Goal: Task Accomplishment & Management: Manage account settings

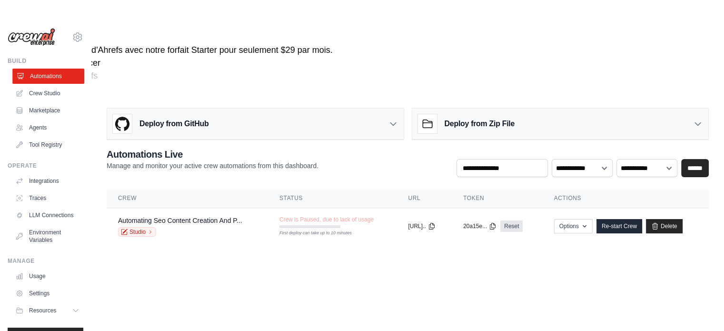
click at [44, 75] on link "Automations" at bounding box center [48, 75] width 72 height 15
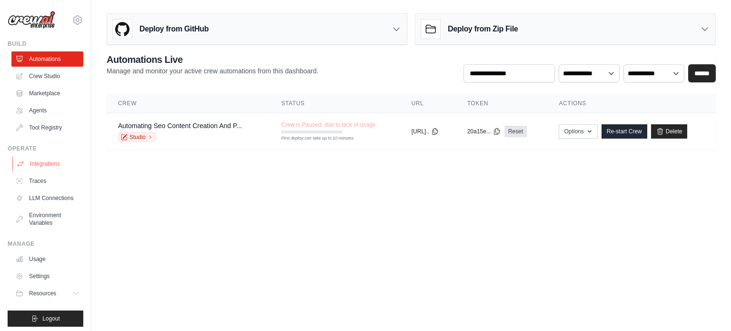
click at [56, 165] on link "Integrations" at bounding box center [48, 163] width 72 height 15
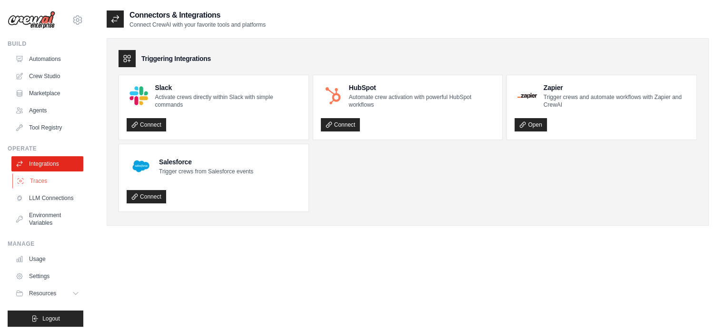
click at [35, 176] on link "Traces" at bounding box center [48, 180] width 72 height 15
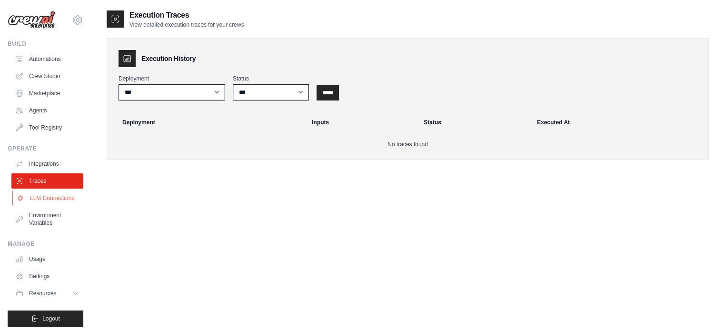
click at [43, 202] on link "LLM Connections" at bounding box center [48, 197] width 72 height 15
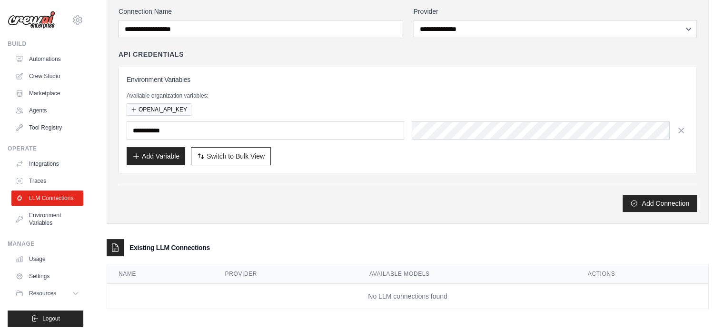
scroll to position [69, 0]
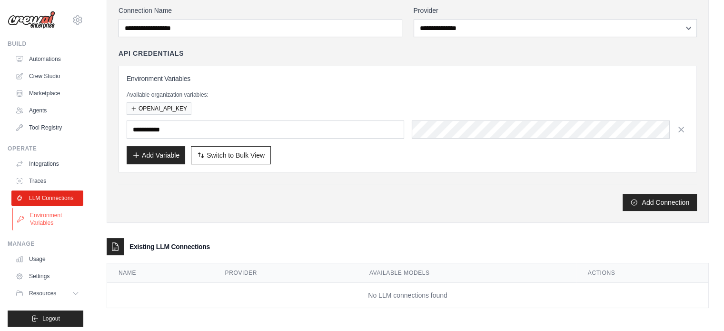
click at [55, 225] on link "Environment Variables" at bounding box center [48, 218] width 72 height 23
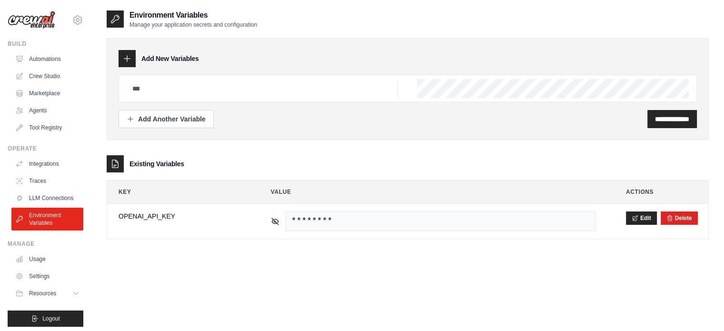
scroll to position [10, 0]
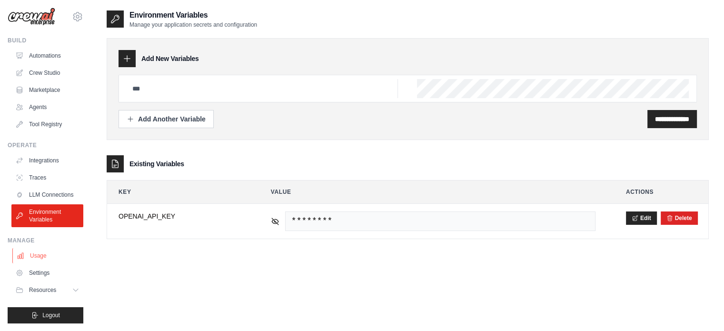
click at [31, 249] on link "Usage" at bounding box center [48, 255] width 72 height 15
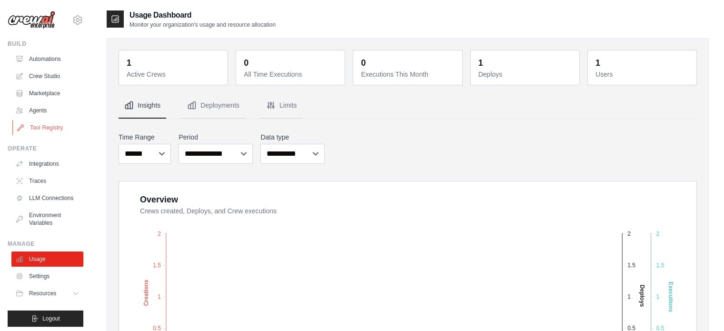
click at [36, 125] on link "Tool Registry" at bounding box center [48, 127] width 72 height 15
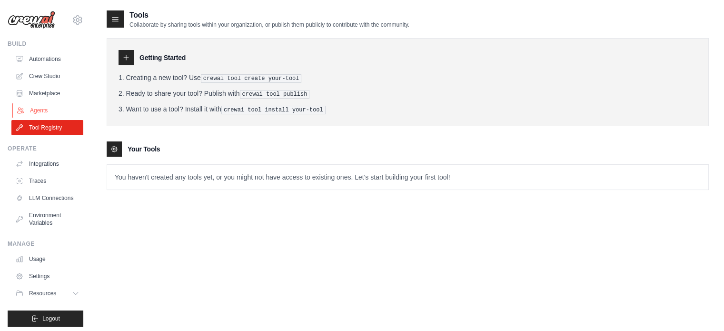
click at [37, 106] on link "Agents" at bounding box center [48, 110] width 72 height 15
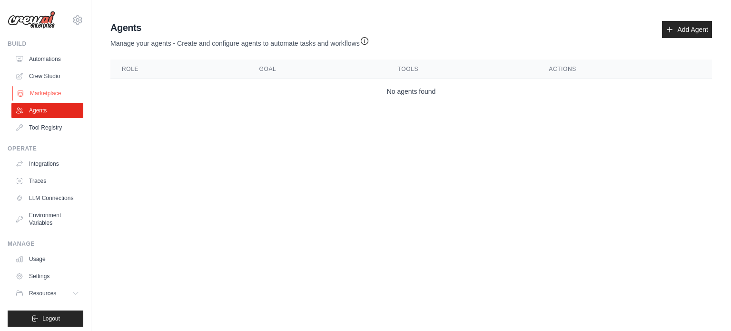
click at [63, 88] on link "Marketplace" at bounding box center [48, 93] width 72 height 15
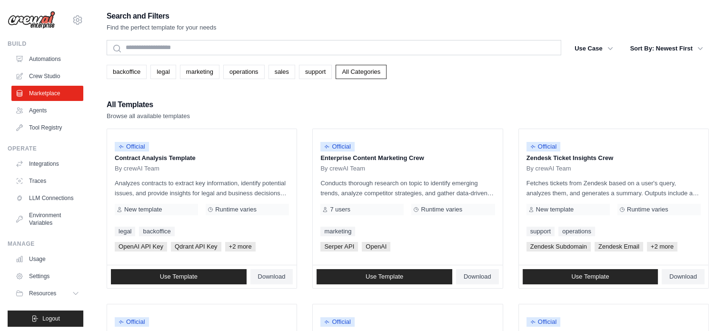
click at [145, 105] on h2 "All Templates" at bounding box center [148, 104] width 83 height 13
click at [215, 107] on div "All Templates Browse all available templates" at bounding box center [408, 109] width 602 height 23
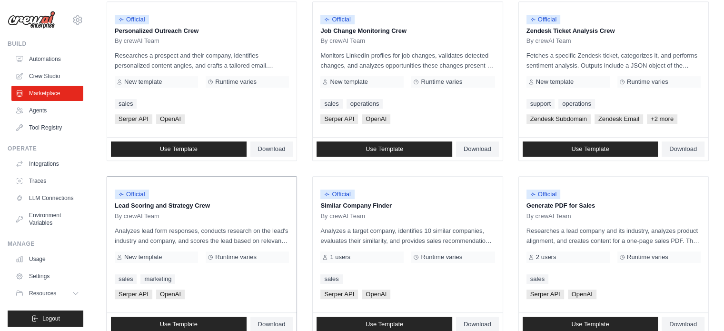
scroll to position [549, 0]
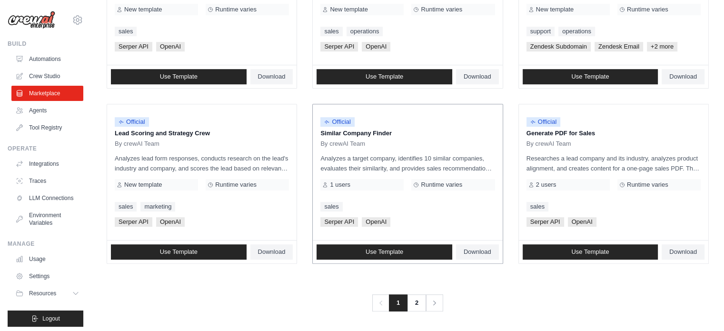
click at [343, 221] on span "Serper API" at bounding box center [339, 222] width 38 height 10
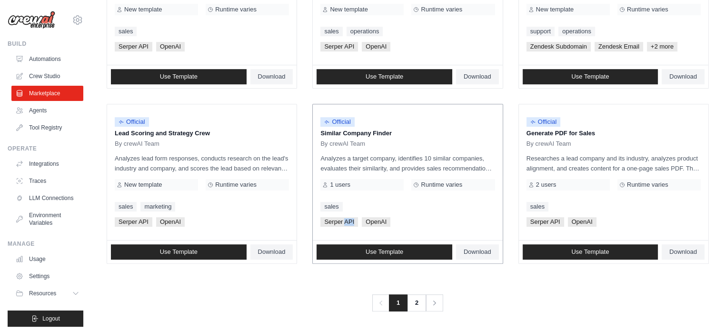
click at [343, 221] on span "Serper API" at bounding box center [339, 222] width 38 height 10
click at [356, 220] on span "Serper API" at bounding box center [339, 222] width 38 height 10
drag, startPoint x: 356, startPoint y: 220, endPoint x: 331, endPoint y: 216, distance: 25.0
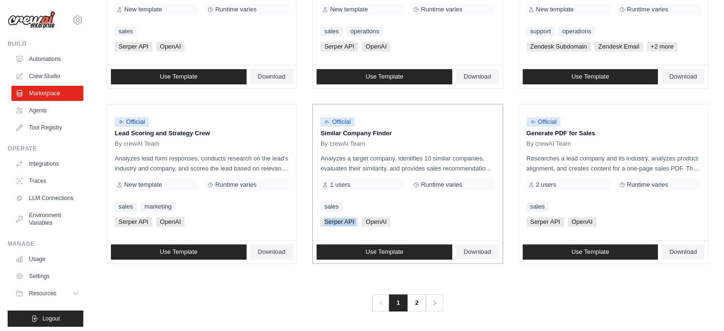
click at [331, 217] on span "Serper API" at bounding box center [339, 222] width 38 height 10
click at [339, 220] on span "Serper API" at bounding box center [339, 222] width 38 height 10
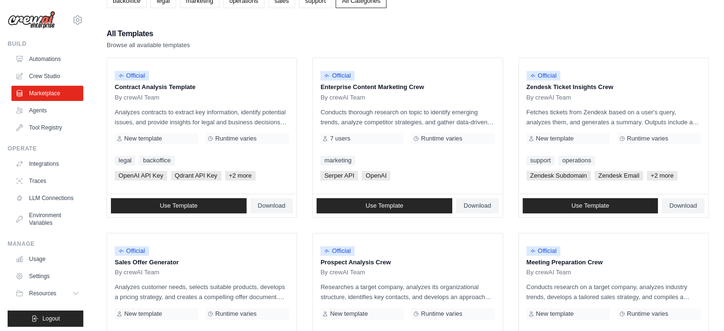
scroll to position [18, 0]
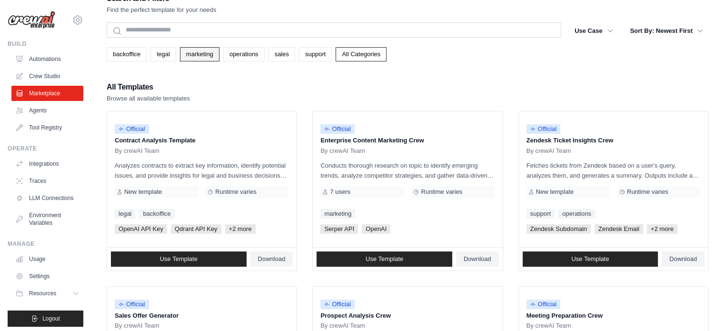
click at [207, 57] on link "marketing" at bounding box center [199, 54] width 39 height 14
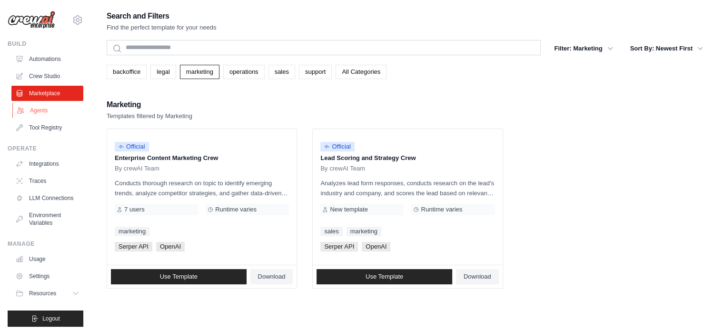
click at [57, 115] on link "Agents" at bounding box center [48, 110] width 72 height 15
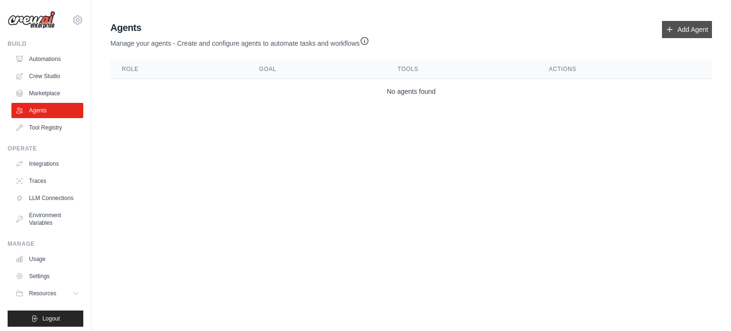
click at [673, 30] on icon at bounding box center [669, 30] width 8 height 8
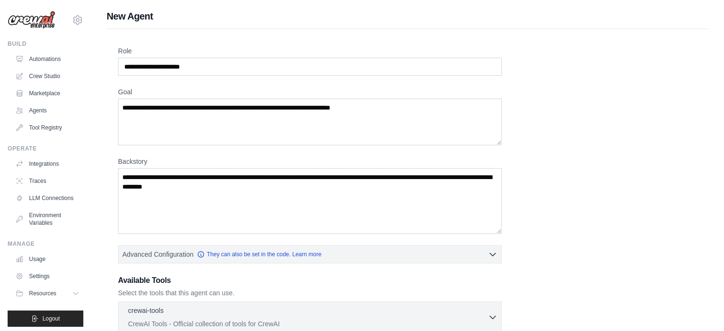
scroll to position [135, 0]
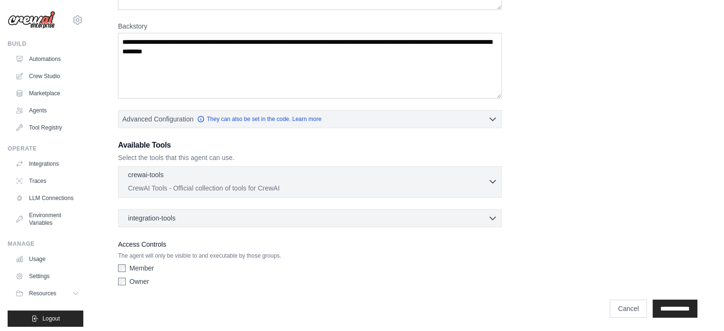
click at [211, 180] on div "crewai-tools 0 selected CrewAI Tools - Official collection of tools for CrewAI" at bounding box center [308, 181] width 360 height 23
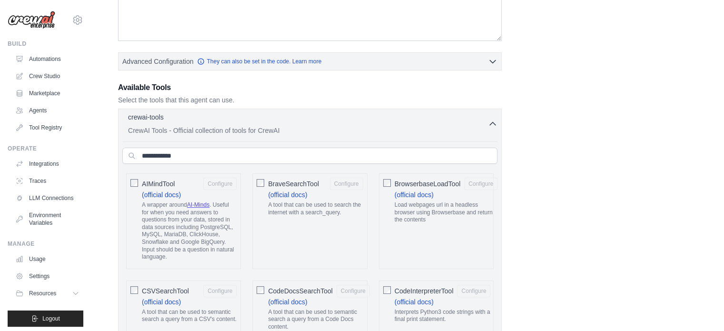
scroll to position [194, 0]
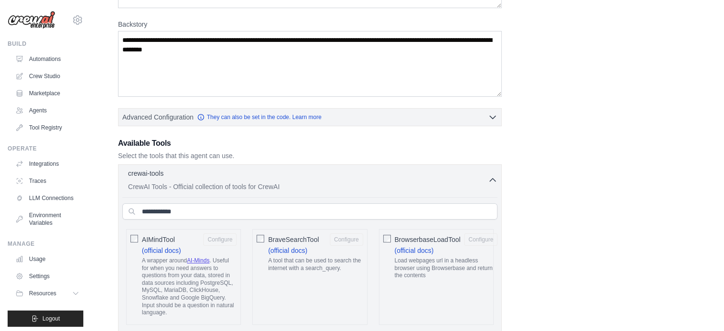
scroll to position [137, 0]
click at [250, 207] on input "text" at bounding box center [309, 211] width 375 height 16
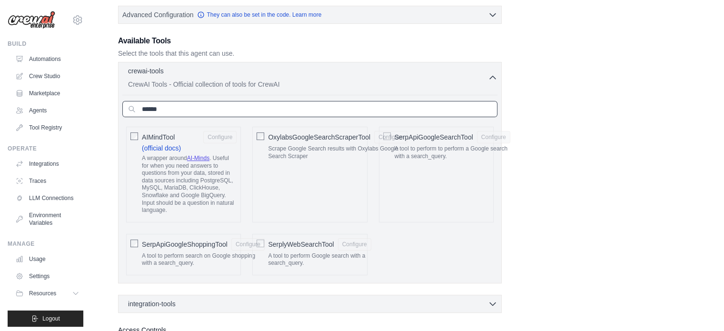
scroll to position [245, 0]
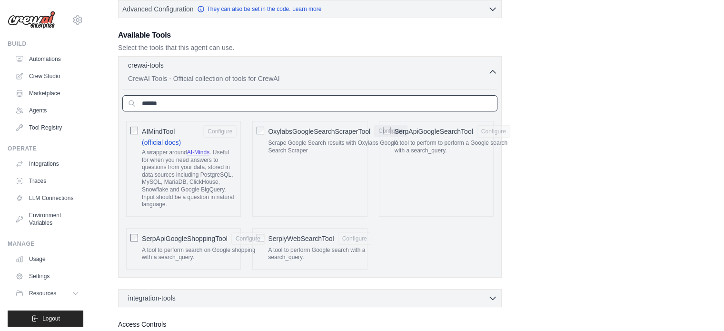
type input "******"
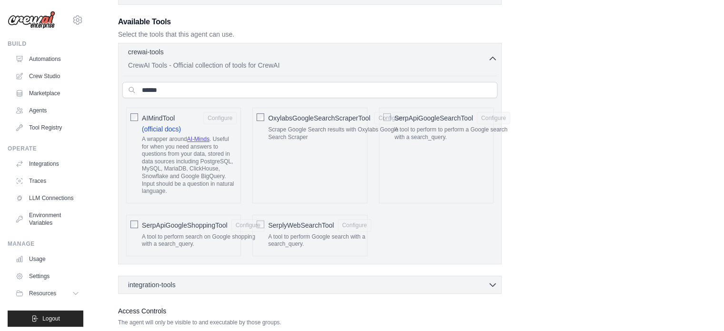
scroll to position [289, 0]
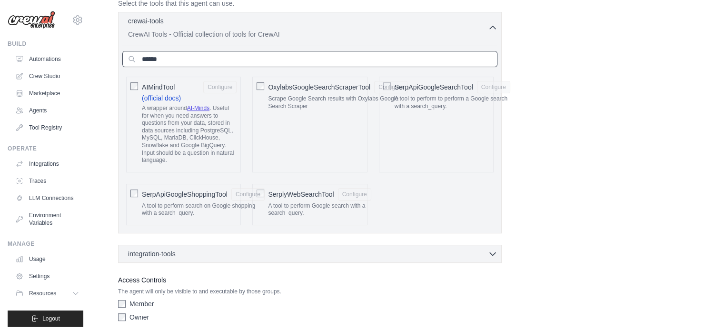
click at [186, 62] on input "******" at bounding box center [309, 59] width 375 height 16
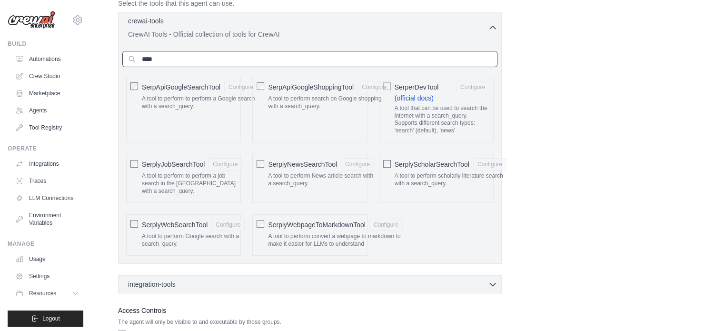
type input "****"
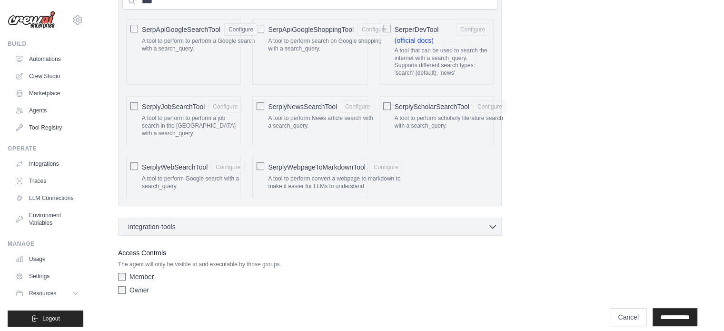
click at [168, 223] on div "integration-tools 0 selected Notion Google Sheets Box Jira" at bounding box center [309, 226] width 383 height 18
click at [180, 221] on div "integration-tools 0 selected" at bounding box center [312, 226] width 369 height 10
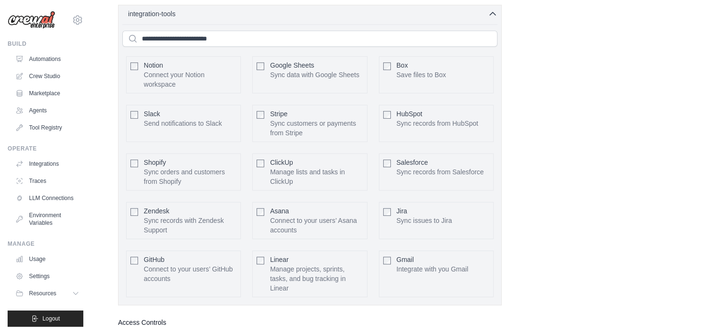
scroll to position [540, 0]
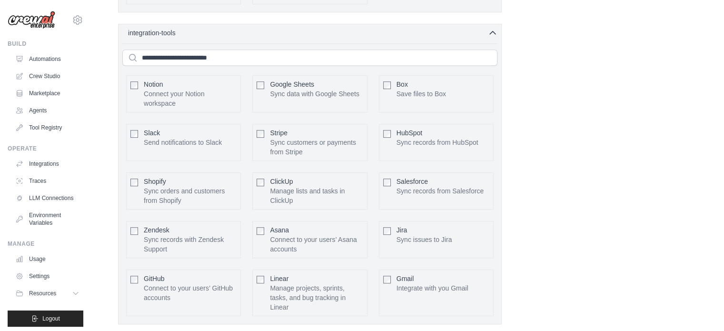
click at [264, 75] on div "Google Sheets Sync data with Google Sheets Configure" at bounding box center [309, 93] width 115 height 37
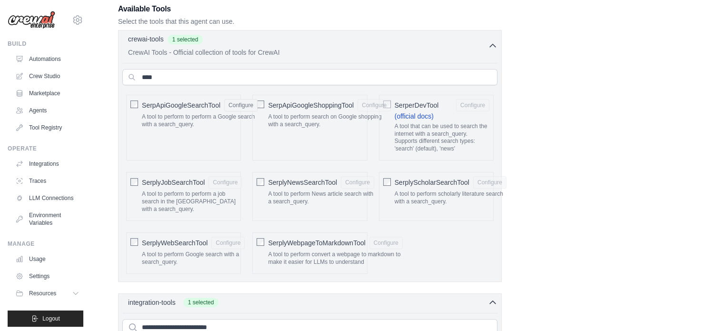
scroll to position [0, 0]
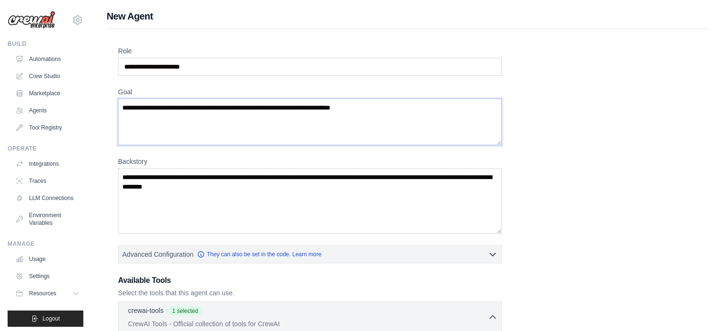
click at [246, 121] on textarea "Goal" at bounding box center [309, 121] width 383 height 47
click at [219, 179] on textarea "Backstory" at bounding box center [309, 201] width 383 height 66
click at [220, 199] on textarea "Backstory" at bounding box center [309, 201] width 383 height 66
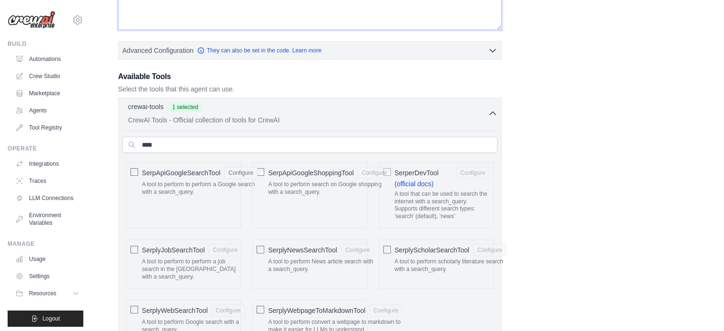
scroll to position [226, 0]
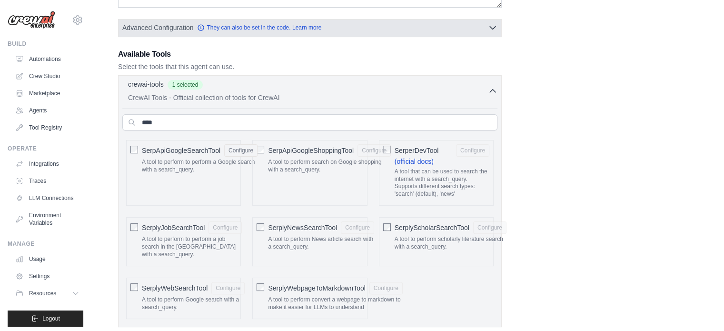
click at [498, 26] on button "Advanced Configuration They can also be set in the code. Learn more" at bounding box center [309, 27] width 382 height 17
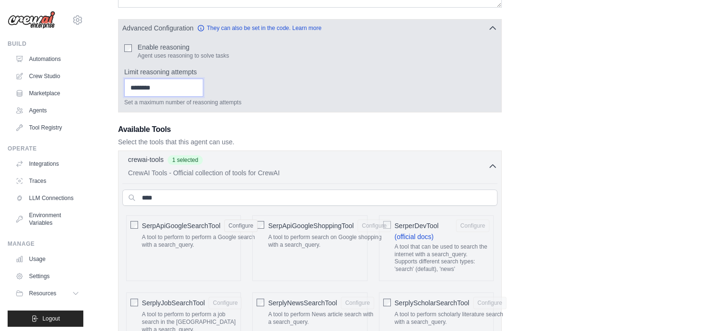
click at [167, 81] on input "Limit reasoning attempts" at bounding box center [163, 87] width 79 height 18
click at [163, 87] on input "Limit reasoning attempts" at bounding box center [163, 87] width 79 height 18
click at [284, 69] on label "Limit reasoning attempts" at bounding box center [309, 72] width 371 height 10
click at [203, 78] on input "Limit reasoning attempts" at bounding box center [163, 87] width 79 height 18
click at [495, 23] on icon "button" at bounding box center [493, 28] width 10 height 10
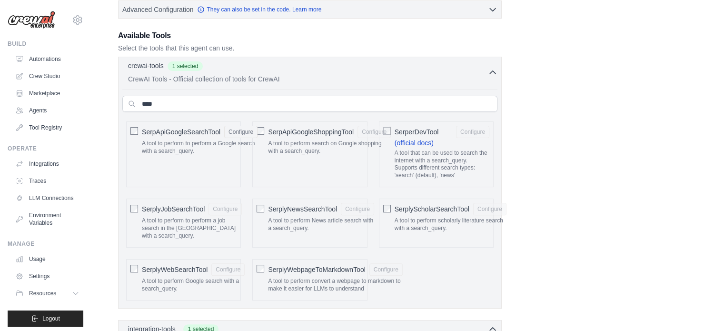
scroll to position [0, 0]
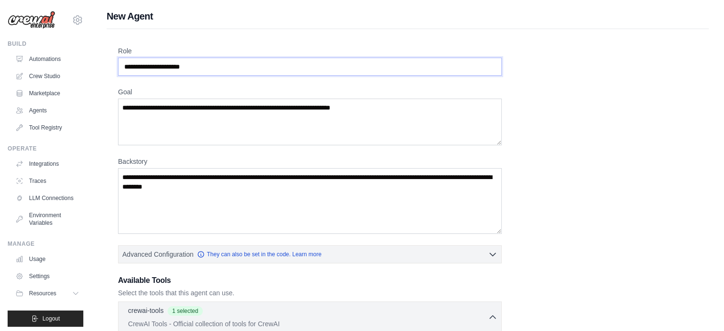
click at [190, 70] on input "Role" at bounding box center [309, 67] width 383 height 18
paste input "**********"
click at [190, 70] on input "**********" at bounding box center [309, 67] width 383 height 18
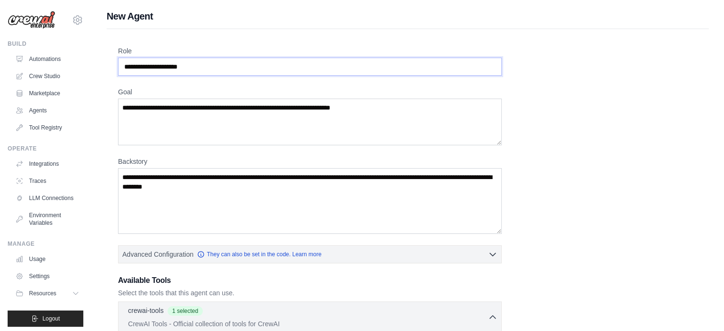
type input "**********"
click at [244, 113] on textarea "Goal" at bounding box center [309, 121] width 383 height 47
paste textarea "**********"
type textarea "**********"
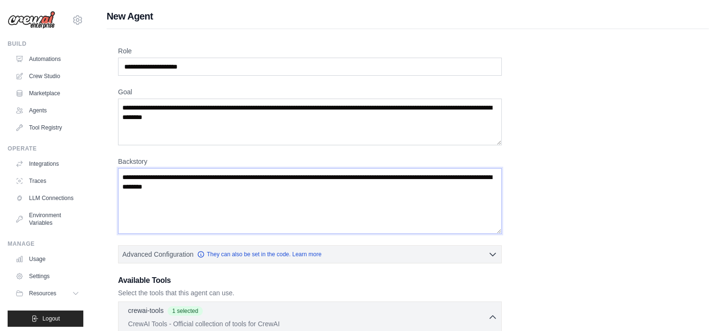
click at [253, 221] on textarea "Backstory" at bounding box center [309, 201] width 383 height 66
paste textarea "**********"
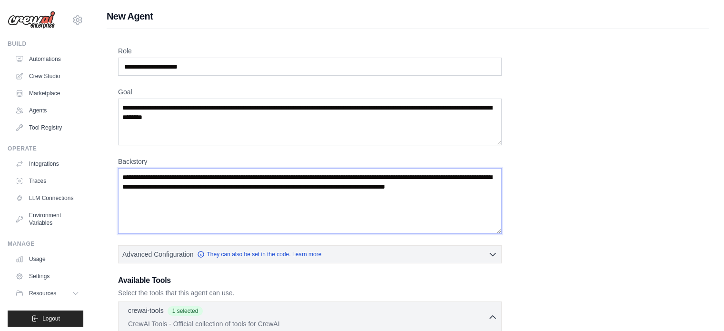
type textarea "**********"
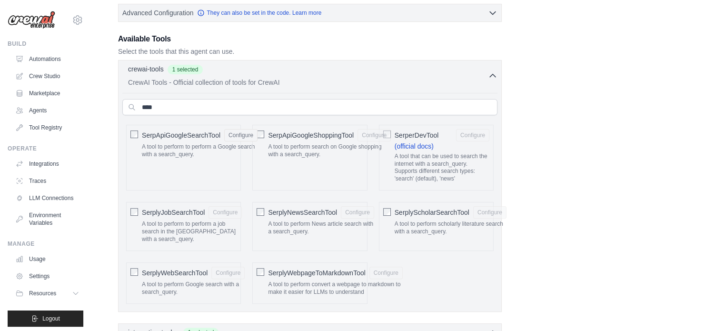
scroll to position [245, 0]
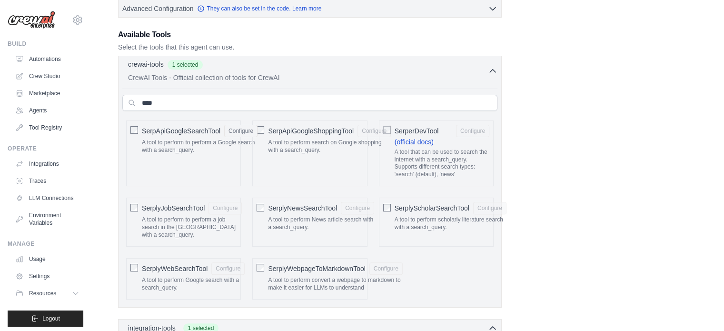
click at [488, 67] on icon "button" at bounding box center [493, 71] width 10 height 10
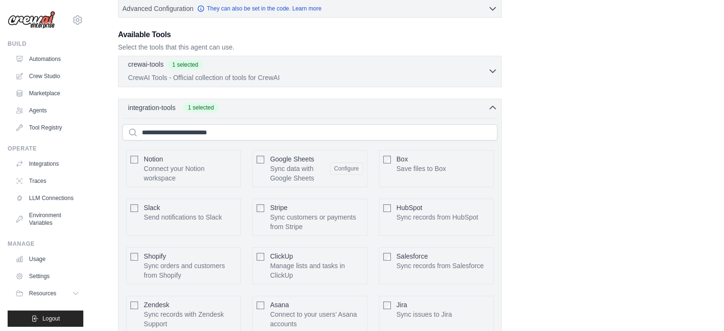
click at [488, 67] on icon "button" at bounding box center [493, 71] width 10 height 10
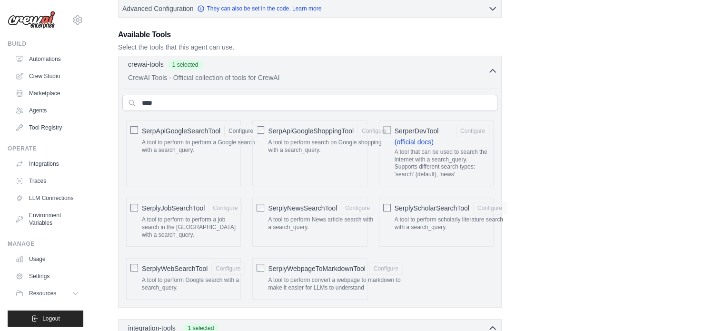
click at [488, 67] on icon "button" at bounding box center [493, 71] width 10 height 10
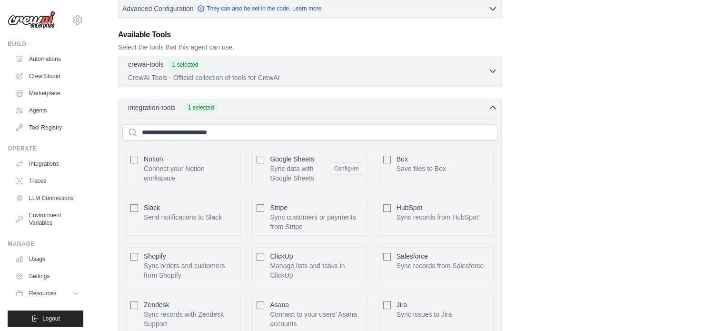
click at [488, 67] on icon "button" at bounding box center [493, 71] width 10 height 10
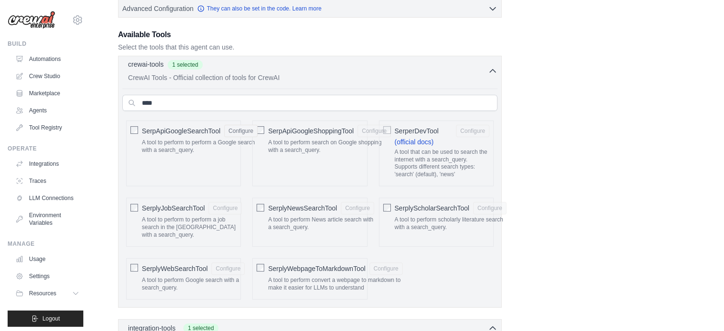
click at [488, 67] on icon "button" at bounding box center [493, 71] width 10 height 10
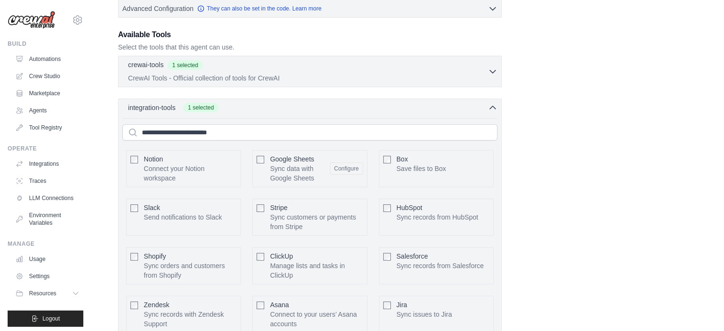
click at [489, 111] on div "integration-tools 1 selected Notion Google Sheets Box Jira" at bounding box center [309, 248] width 383 height 300
click at [492, 107] on icon "button" at bounding box center [493, 107] width 10 height 10
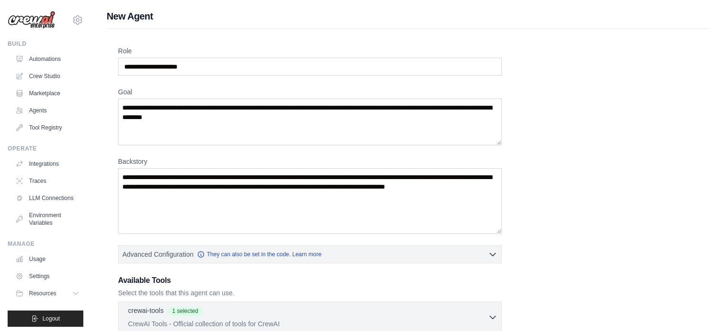
scroll to position [135, 0]
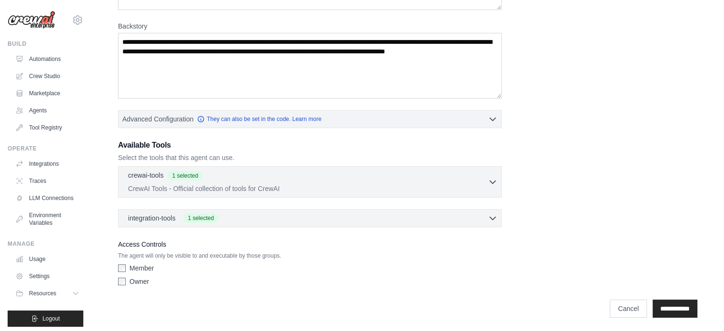
click at [496, 163] on div "Available Tools Select the tools that this agent can use. crewai-tools 1 select…" at bounding box center [309, 183] width 383 height 88
click at [495, 176] on icon "button" at bounding box center [493, 181] width 10 height 10
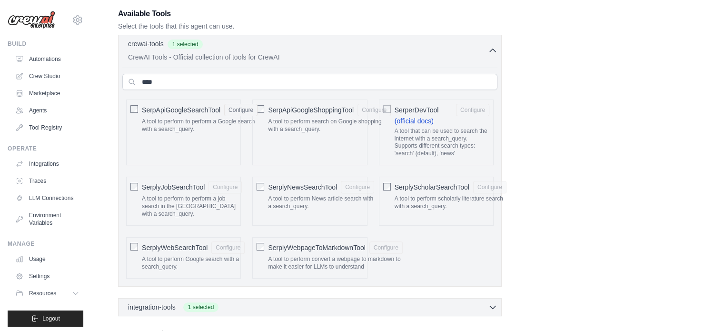
scroll to position [267, 0]
click at [263, 87] on input "****" at bounding box center [309, 81] width 375 height 16
click at [248, 86] on input "****" at bounding box center [309, 81] width 375 height 16
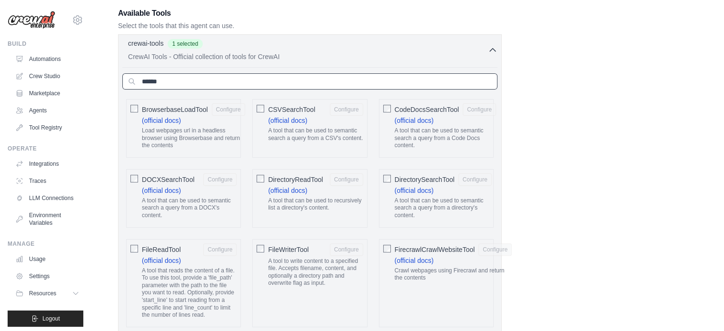
type input "*******"
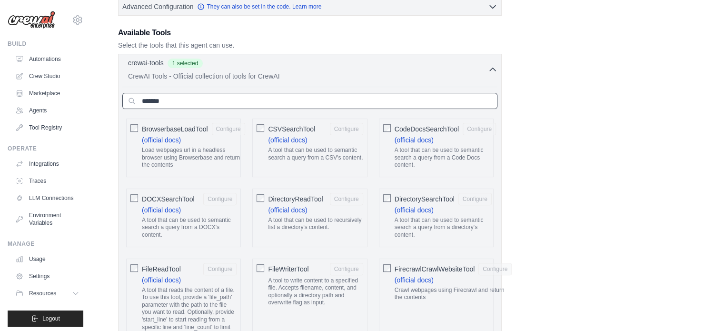
scroll to position [246, 0]
click at [194, 98] on input "*******" at bounding box center [309, 102] width 375 height 16
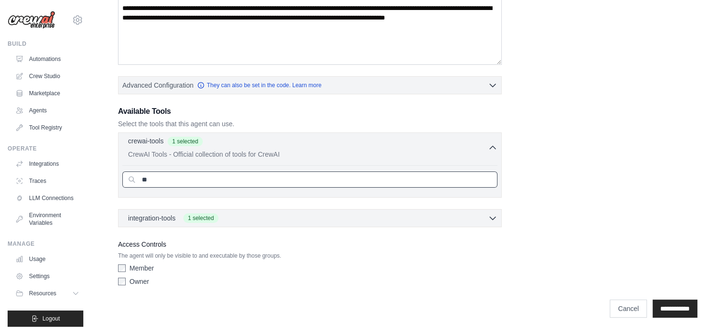
type input "*"
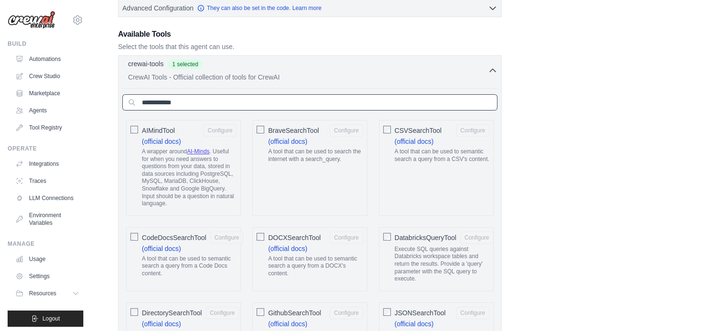
type input "*"
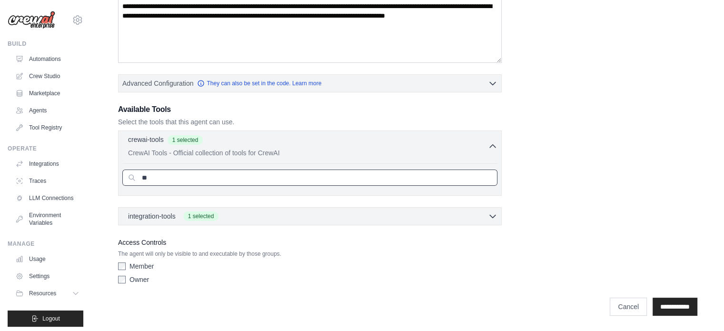
type input "*"
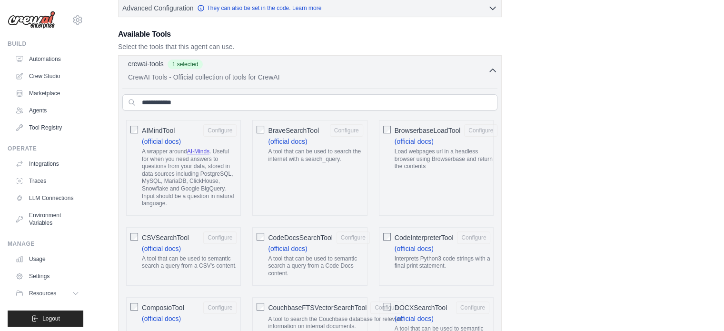
click at [492, 70] on icon "button" at bounding box center [493, 71] width 10 height 10
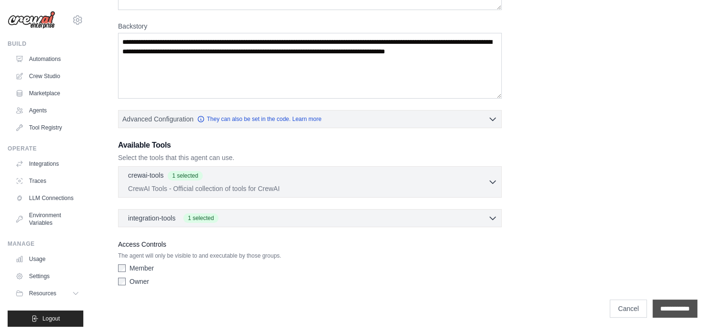
click at [666, 306] on input "**********" at bounding box center [674, 308] width 45 height 18
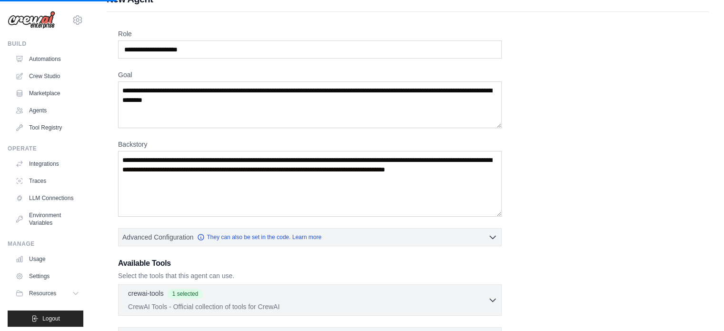
scroll to position [0, 0]
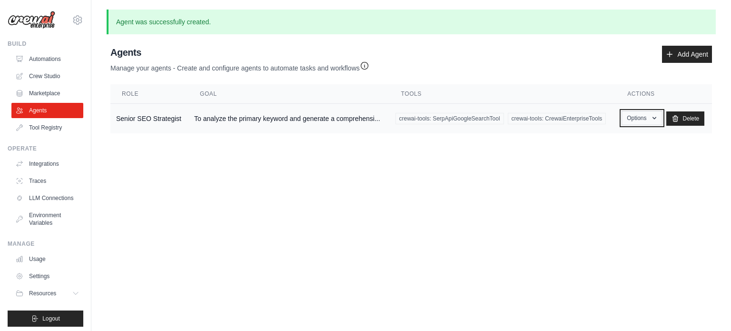
click at [632, 121] on button "Options" at bounding box center [641, 118] width 40 height 14
click at [621, 138] on link "Show" at bounding box center [628, 139] width 68 height 17
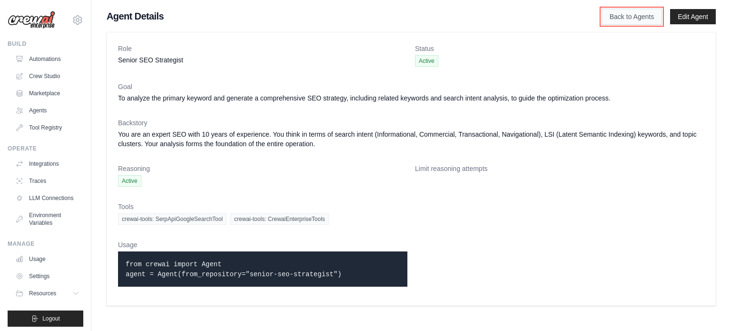
click at [641, 16] on link "Back to Agents" at bounding box center [631, 17] width 60 height 16
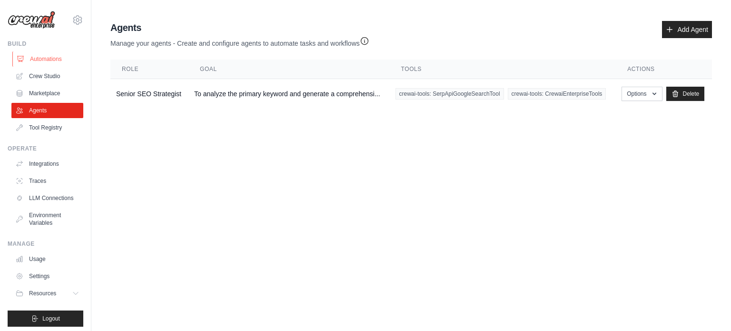
click at [49, 58] on link "Automations" at bounding box center [48, 58] width 72 height 15
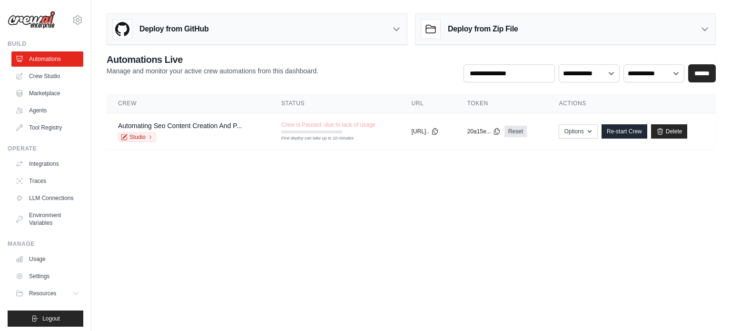
click at [375, 36] on div "Deploy from GitHub" at bounding box center [257, 29] width 300 height 31
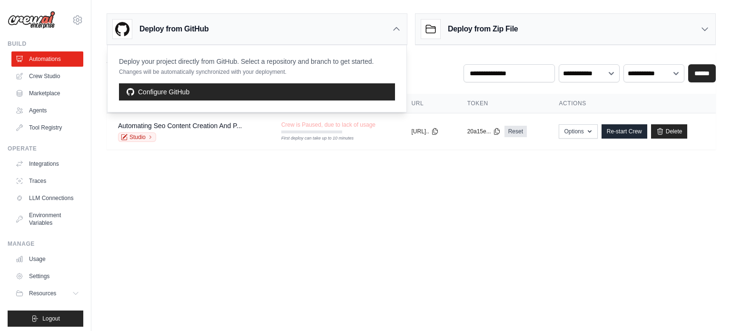
click at [349, 156] on main "Deploy from GitHub Deploy your project directly from GitHub. Select a repositor…" at bounding box center [410, 85] width 639 height 170
click at [395, 38] on div "Deploy from GitHub" at bounding box center [257, 29] width 300 height 31
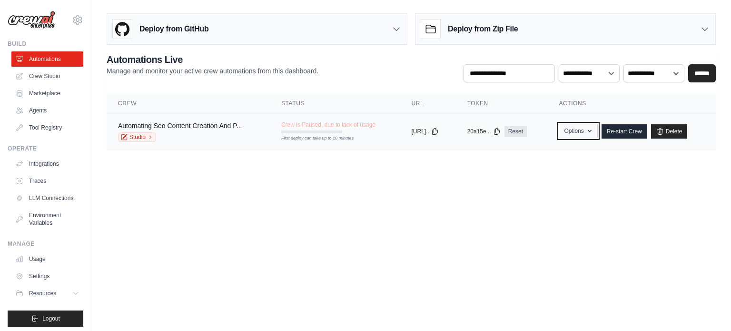
click at [592, 133] on button "Options" at bounding box center [577, 131] width 39 height 14
click at [633, 133] on link "Re-start Crew" at bounding box center [624, 131] width 46 height 14
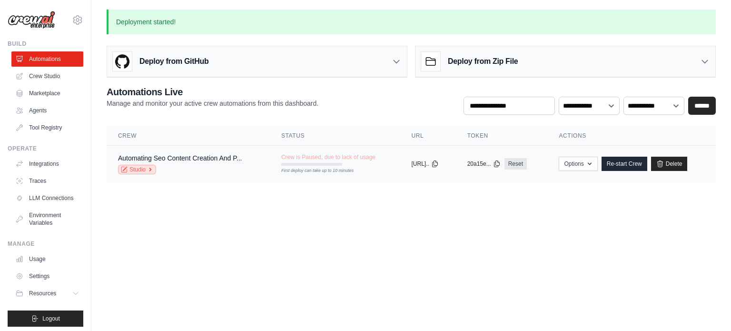
click at [136, 167] on link "Studio" at bounding box center [137, 170] width 38 height 10
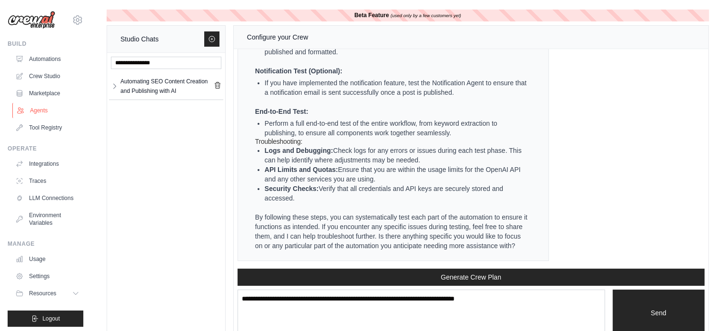
scroll to position [10, 0]
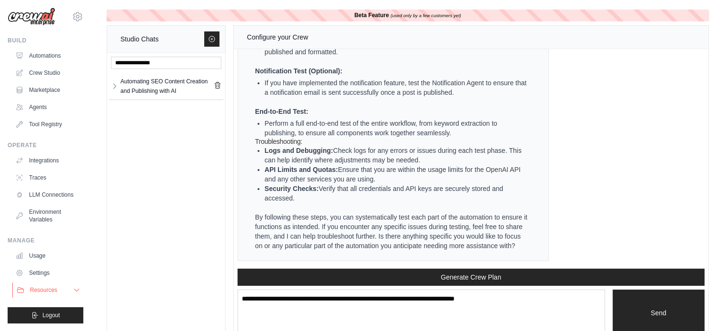
click at [64, 286] on button "Resources" at bounding box center [48, 289] width 72 height 15
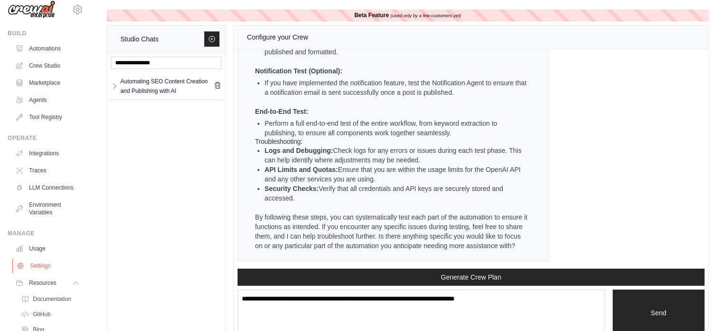
scroll to position [71, 0]
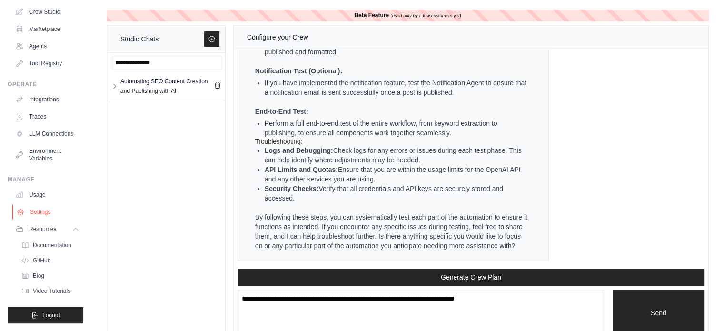
click at [38, 219] on link "Settings" at bounding box center [48, 211] width 72 height 15
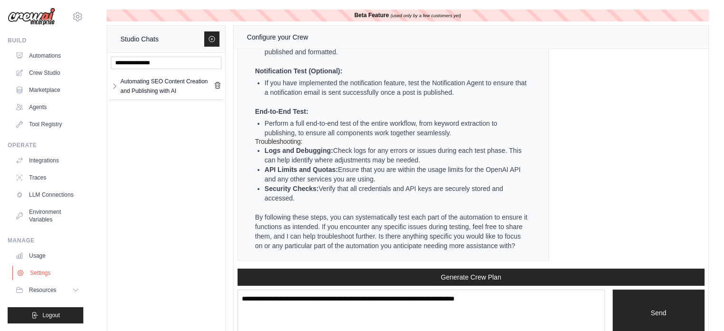
scroll to position [10, 0]
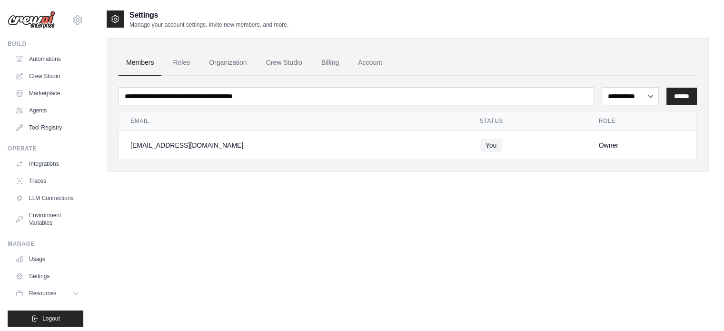
scroll to position [10, 0]
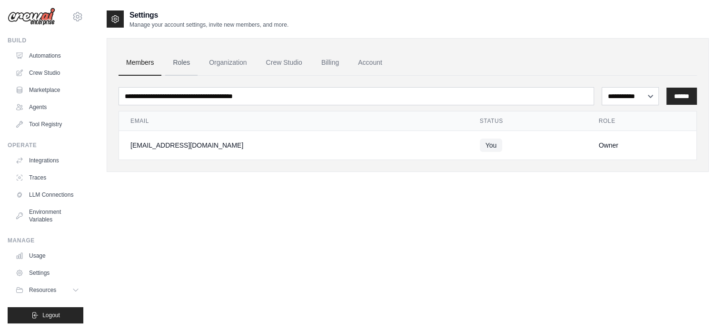
click at [195, 59] on link "Roles" at bounding box center [181, 63] width 32 height 26
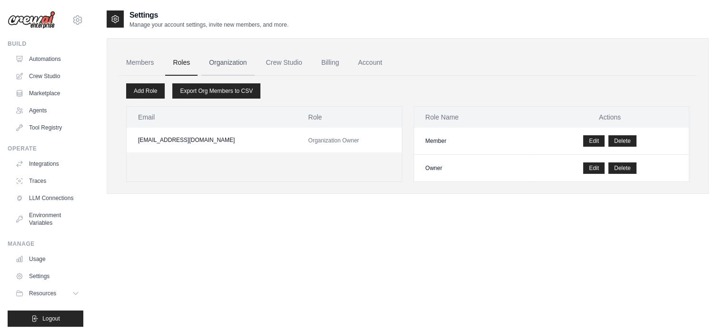
click at [235, 64] on link "Organization" at bounding box center [227, 63] width 53 height 26
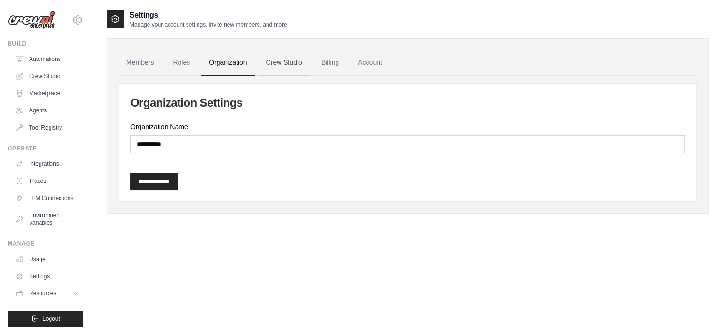
click at [284, 67] on link "Crew Studio" at bounding box center [283, 63] width 51 height 26
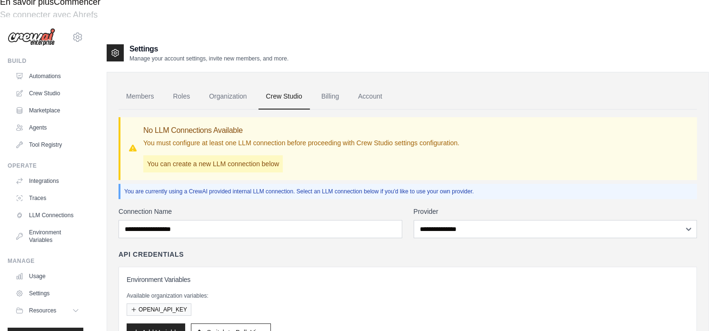
scroll to position [60, 0]
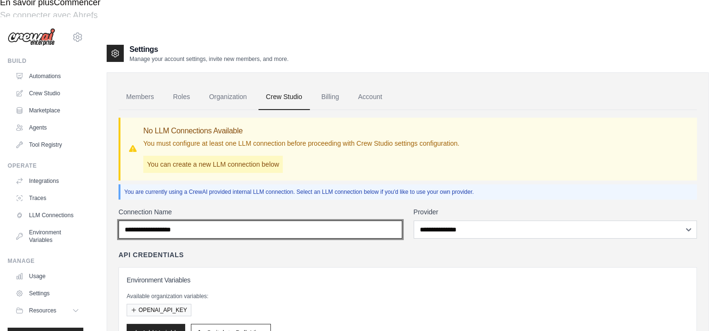
click at [293, 220] on input "Connection Name" at bounding box center [260, 229] width 284 height 18
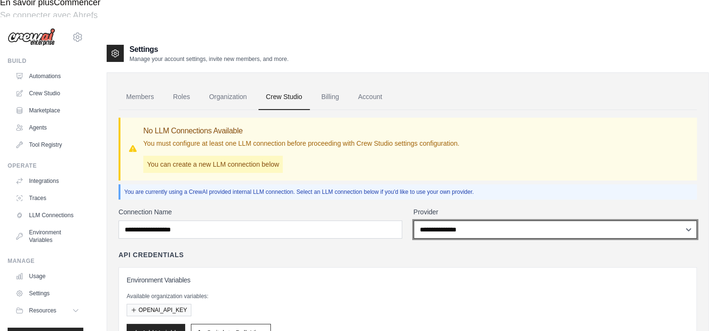
click at [482, 220] on select "**********" at bounding box center [555, 229] width 284 height 18
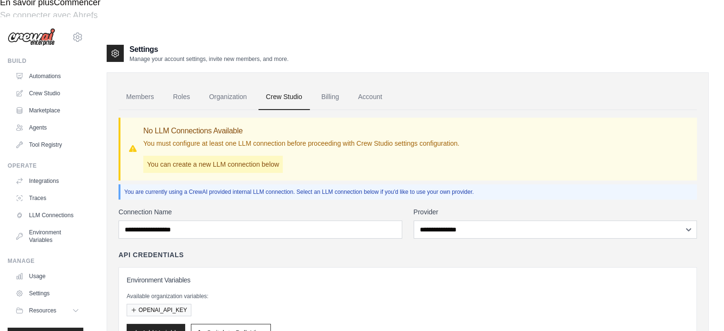
click at [363, 207] on div "**********" at bounding box center [407, 297] width 578 height 181
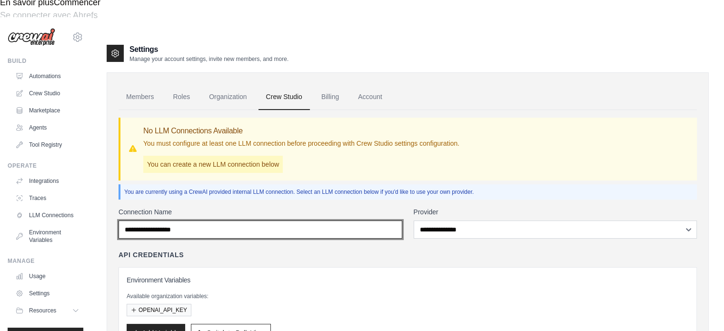
click at [178, 220] on input "Connection Name" at bounding box center [260, 229] width 284 height 18
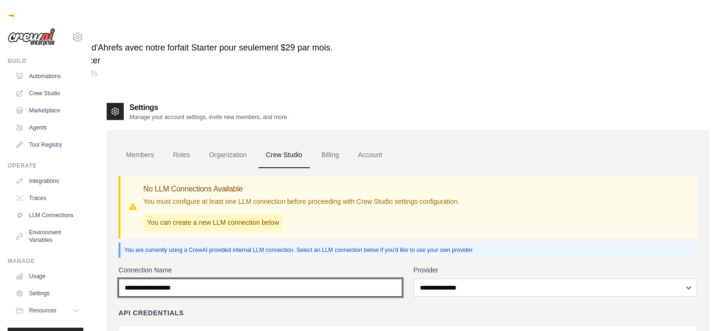
scroll to position [0, 0]
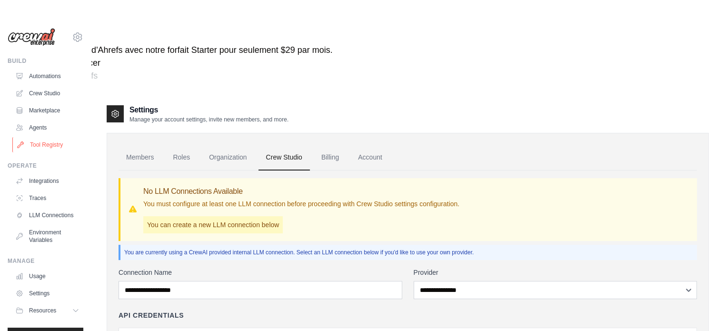
click at [51, 147] on link "Tool Registry" at bounding box center [48, 144] width 72 height 15
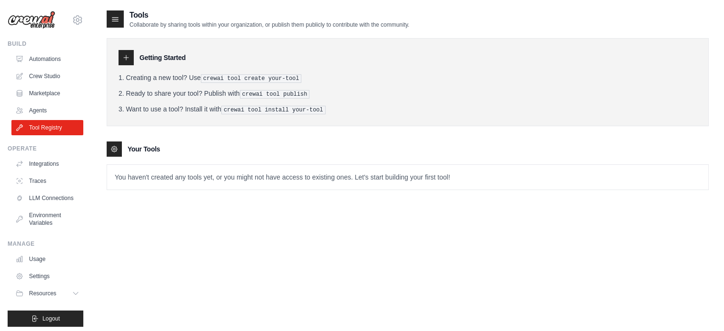
click at [124, 56] on icon at bounding box center [126, 58] width 8 height 8
click at [132, 166] on p "You haven't created any tools yet, or you might not have access to existing one…" at bounding box center [407, 177] width 601 height 25
click at [154, 176] on p "You haven't created any tools yet, or you might not have access to existing one…" at bounding box center [407, 177] width 601 height 25
click at [118, 16] on icon at bounding box center [115, 19] width 10 height 10
drag, startPoint x: 447, startPoint y: 172, endPoint x: 341, endPoint y: 174, distance: 106.1
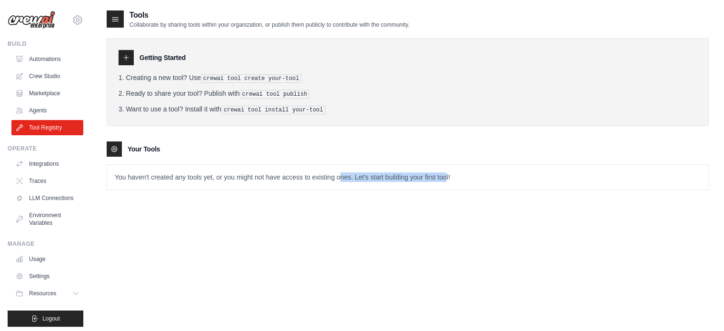
click at [341, 174] on p "You haven't created any tools yet, or you might not have access to existing one…" at bounding box center [407, 177] width 601 height 25
click at [59, 79] on link "Crew Studio" at bounding box center [48, 75] width 72 height 15
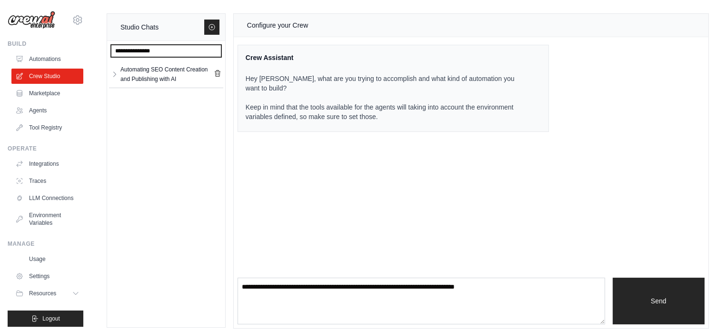
click at [187, 51] on input "text" at bounding box center [166, 51] width 110 height 12
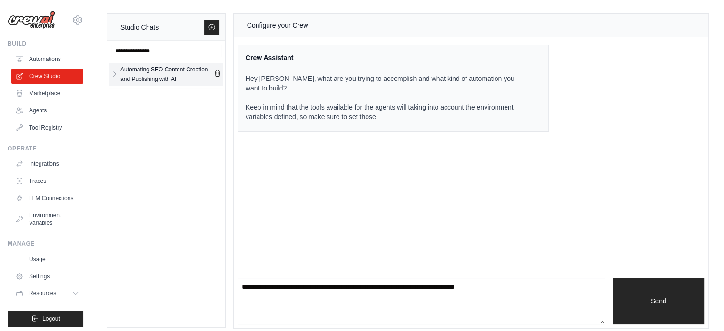
click at [119, 77] on link "Automating SEO Content Creation and Publishing with AI" at bounding box center [165, 74] width 95 height 19
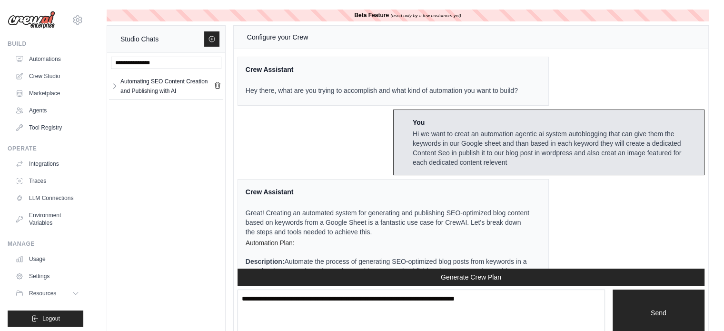
scroll to position [4329, 0]
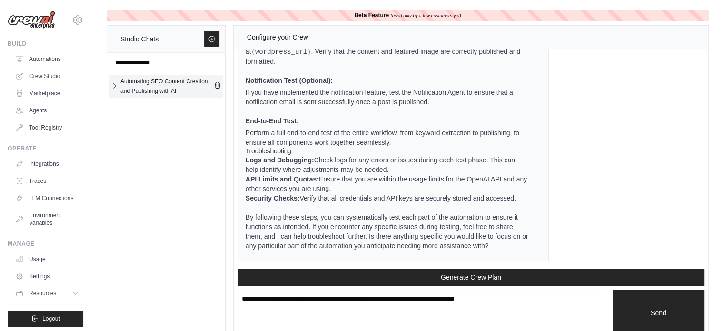
click at [117, 89] on button "button" at bounding box center [115, 85] width 8 height 19
click at [118, 85] on link "Automating SEO Content Creation and Publishing with AI" at bounding box center [165, 86] width 95 height 19
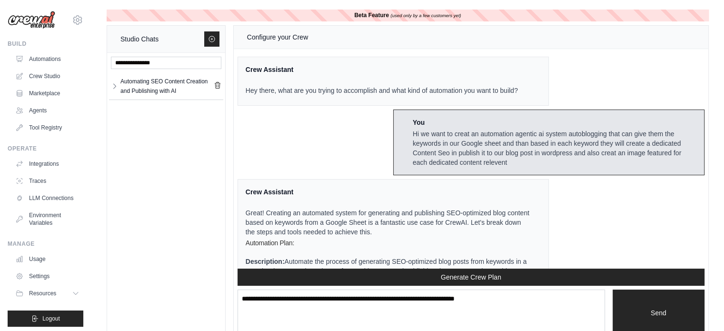
click at [221, 38] on div "Studio Chats" at bounding box center [166, 39] width 118 height 27
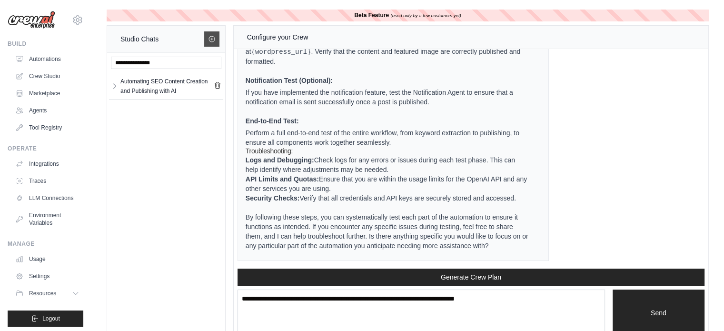
click at [215, 39] on icon at bounding box center [212, 39] width 6 height 6
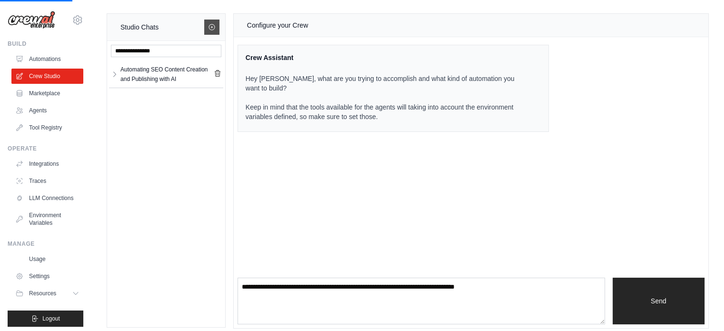
click at [214, 29] on icon at bounding box center [212, 27] width 8 height 8
click at [215, 30] on icon at bounding box center [212, 27] width 8 height 8
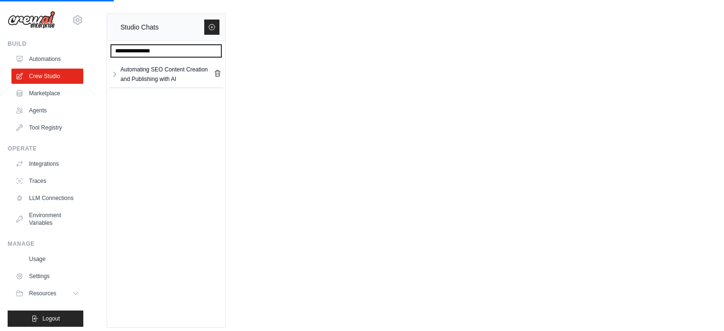
click at [180, 53] on input "text" at bounding box center [166, 51] width 110 height 12
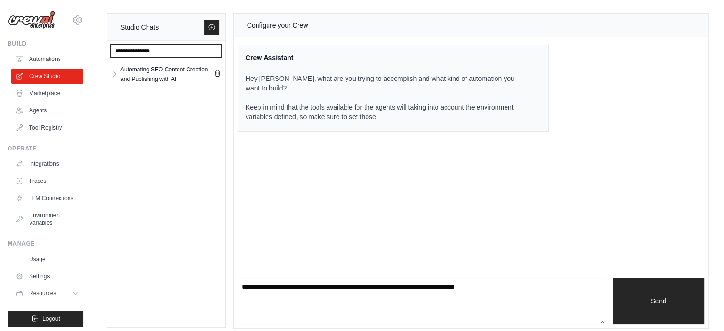
click at [180, 53] on input "text" at bounding box center [166, 51] width 110 height 12
type input "*"
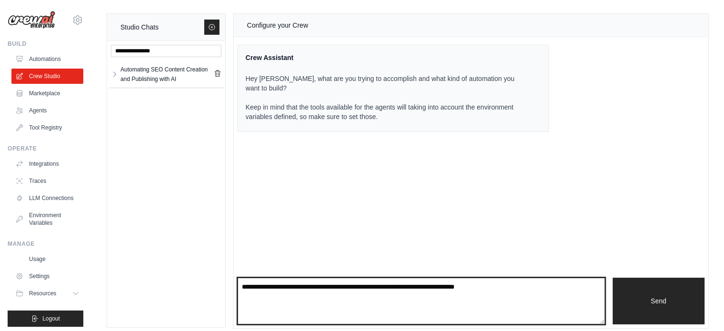
click at [345, 292] on textarea at bounding box center [420, 300] width 367 height 47
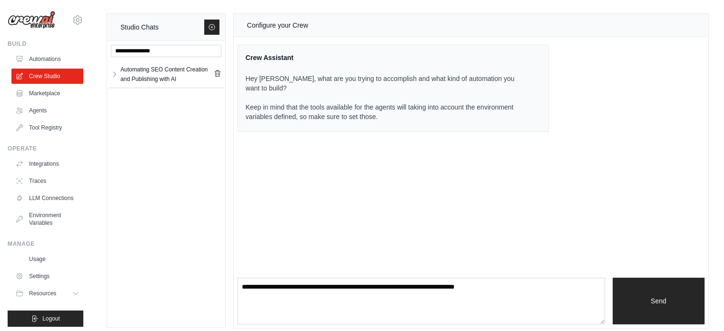
click at [273, 29] on div "Configure your Crew" at bounding box center [277, 25] width 61 height 11
click at [58, 96] on link "Marketplace" at bounding box center [48, 93] width 72 height 15
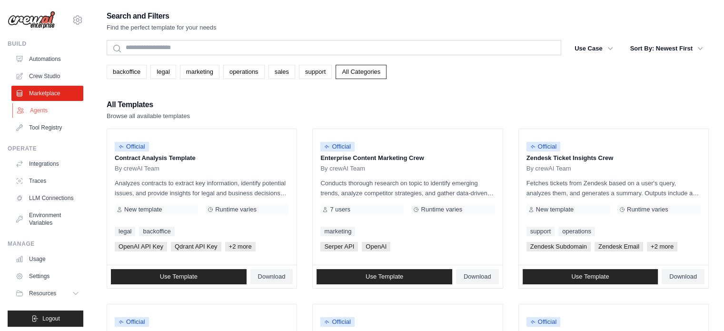
click at [54, 114] on link "Agents" at bounding box center [48, 110] width 72 height 15
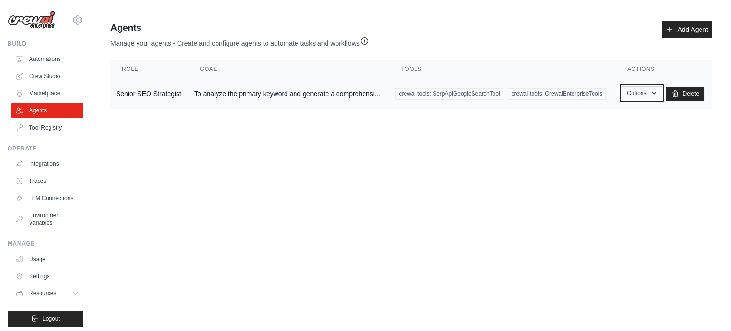
click at [652, 89] on icon "button" at bounding box center [654, 93] width 8 height 8
click at [369, 91] on td "To analyze the primary keyword and generate a comprehensi..." at bounding box center [288, 94] width 201 height 30
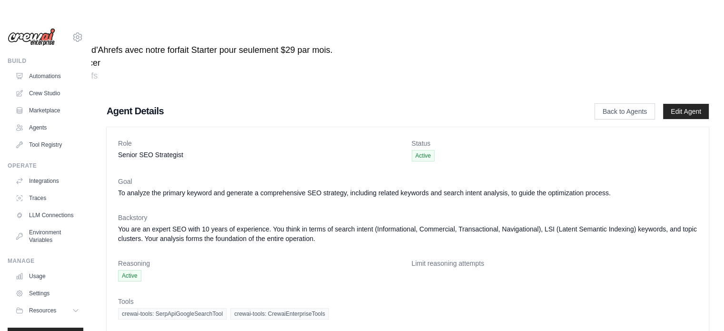
scroll to position [17, 0]
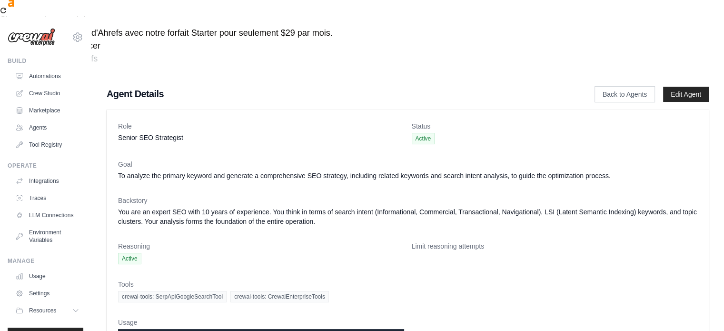
click at [157, 133] on dd "Senior SEO Strategist" at bounding box center [261, 138] width 286 height 10
copy dl "Senior SEO Strategist"
click at [673, 87] on link "Edit Agent" at bounding box center [686, 94] width 46 height 15
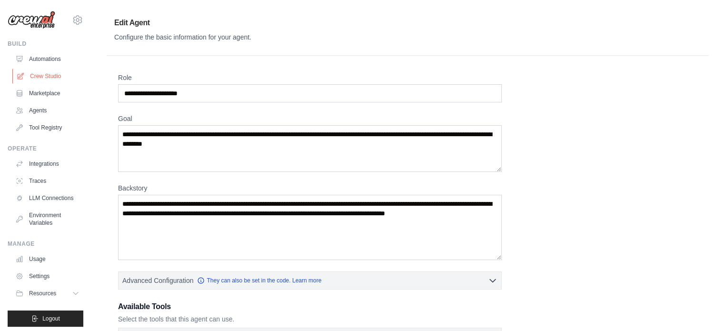
click at [49, 74] on link "Crew Studio" at bounding box center [48, 75] width 72 height 15
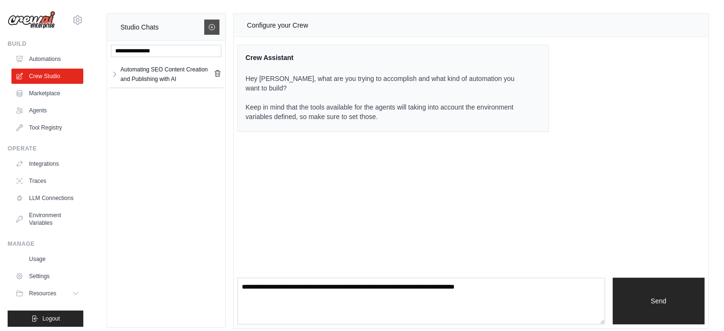
click at [208, 26] on icon at bounding box center [212, 27] width 8 height 8
click at [169, 46] on input "text" at bounding box center [166, 51] width 110 height 12
paste input "**********"
click at [169, 46] on input "**********" at bounding box center [166, 51] width 110 height 12
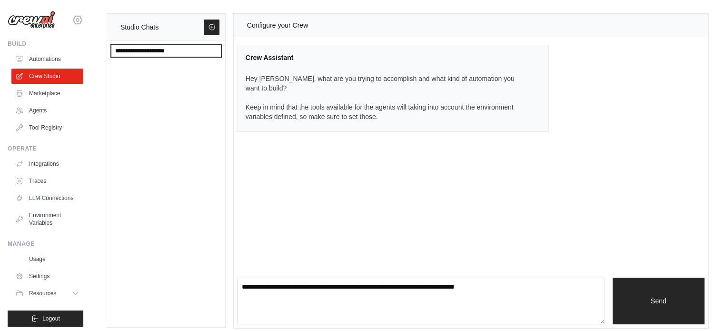
type input "**********"
click at [74, 17] on icon at bounding box center [77, 19] width 11 height 11
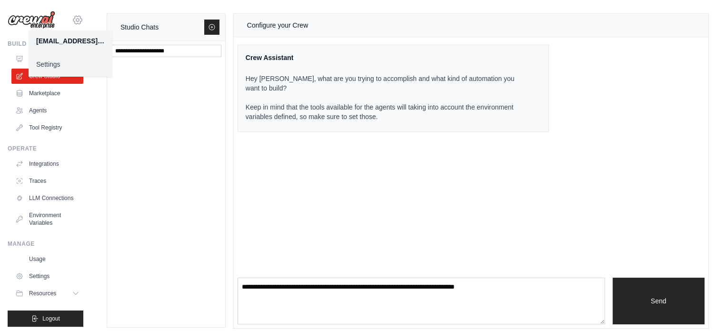
click at [74, 17] on icon at bounding box center [77, 19] width 11 height 11
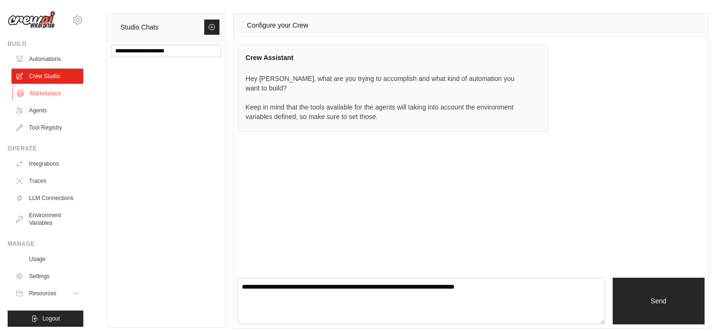
click at [51, 98] on link "Marketplace" at bounding box center [48, 93] width 72 height 15
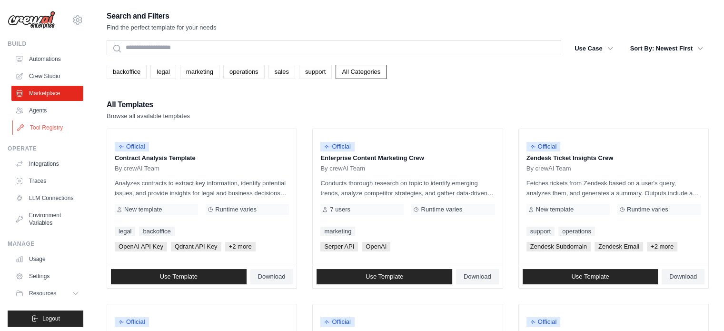
click at [55, 123] on link "Tool Registry" at bounding box center [48, 127] width 72 height 15
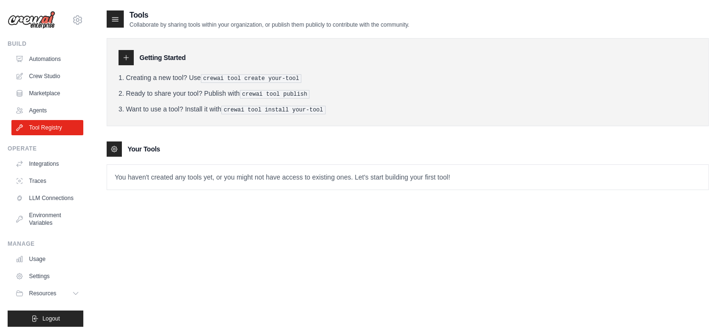
click at [126, 60] on icon at bounding box center [126, 58] width 8 height 8
click at [114, 138] on div "Getting Started Creating a new tool? Use crewai tool create your-tool Ready to …" at bounding box center [408, 109] width 602 height 161
click at [65, 164] on link "Integrations" at bounding box center [48, 163] width 72 height 15
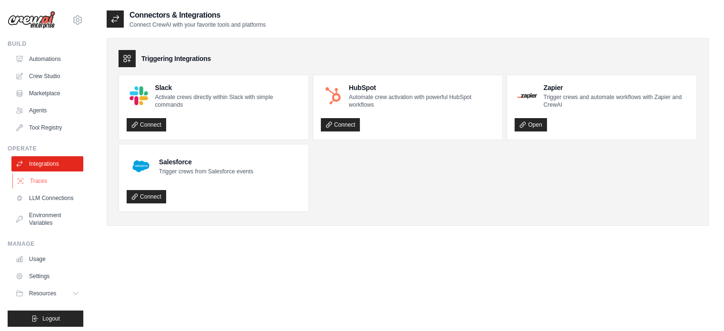
click at [60, 179] on link "Traces" at bounding box center [48, 180] width 72 height 15
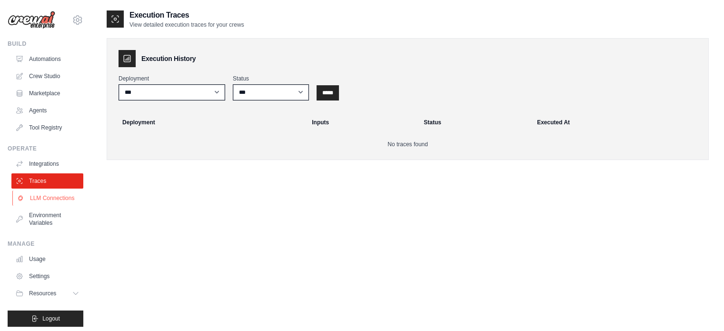
click at [52, 201] on link "LLM Connections" at bounding box center [48, 197] width 72 height 15
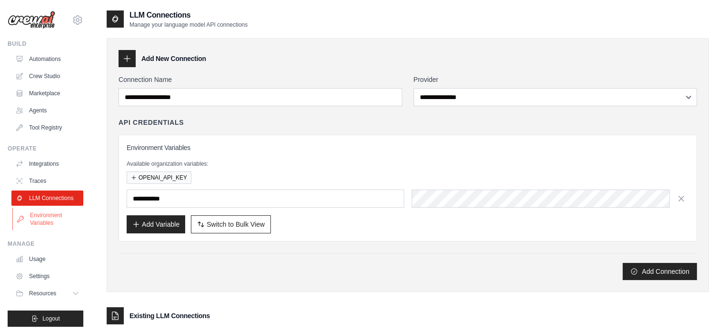
click at [49, 221] on link "Environment Variables" at bounding box center [48, 218] width 72 height 23
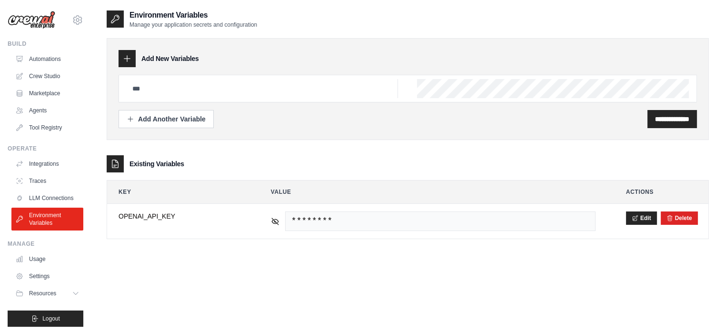
scroll to position [10, 0]
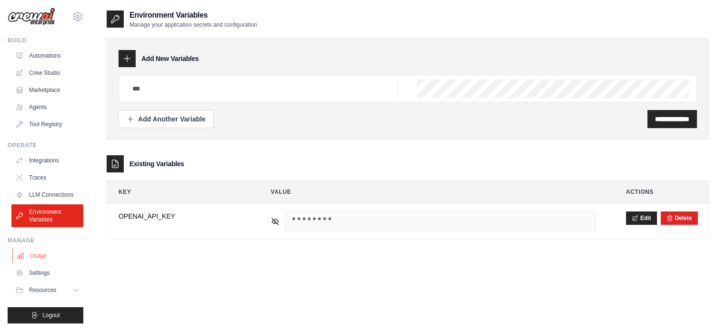
click at [44, 258] on link "Usage" at bounding box center [48, 255] width 72 height 15
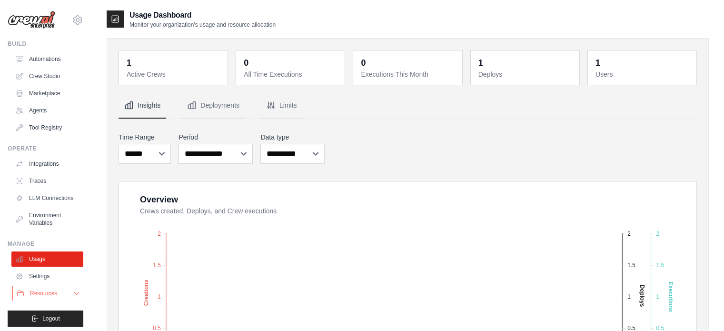
click at [54, 293] on button "Resources" at bounding box center [48, 292] width 72 height 15
click at [55, 133] on link "Tool Registry" at bounding box center [48, 127] width 72 height 15
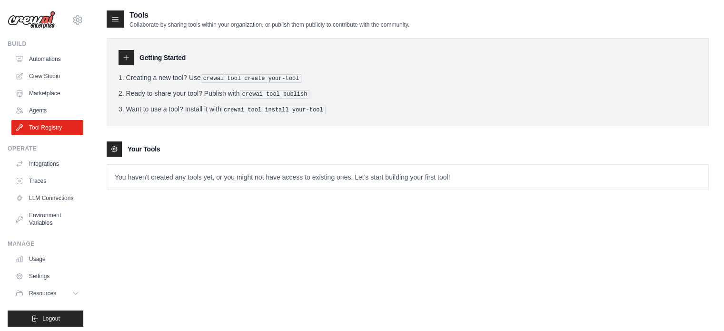
click at [128, 54] on icon at bounding box center [126, 58] width 8 height 8
click at [157, 51] on div "Getting Started" at bounding box center [407, 57] width 578 height 15
click at [58, 93] on link "Marketplace" at bounding box center [48, 93] width 72 height 15
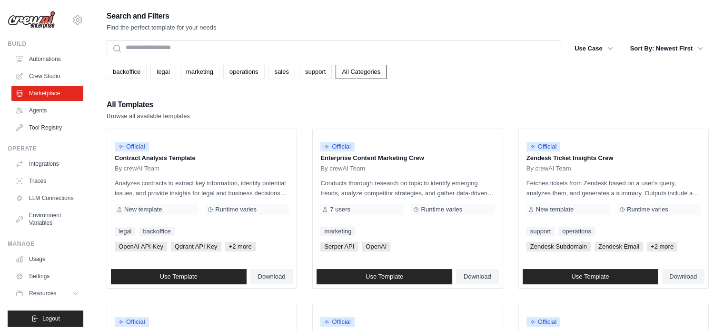
click at [48, 102] on ul "Automations Crew Studio Marketplace Agents Tool Registry" at bounding box center [47, 93] width 72 height 84
click at [38, 110] on link "Agents" at bounding box center [48, 110] width 72 height 15
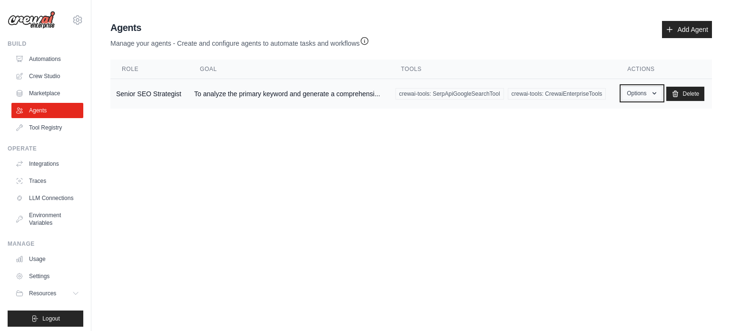
click at [639, 87] on button "Options" at bounding box center [641, 93] width 40 height 14
click at [610, 117] on link "Show" at bounding box center [628, 115] width 68 height 17
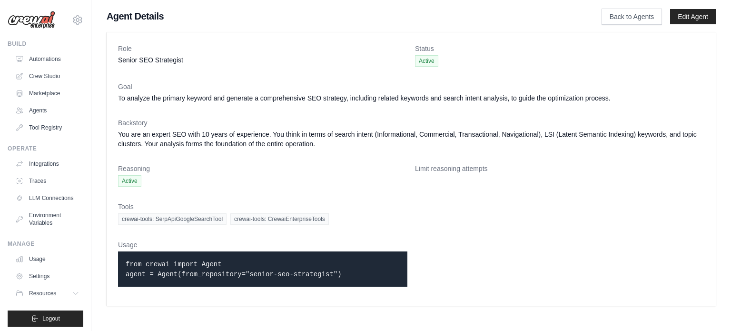
click at [48, 20] on img at bounding box center [32, 20] width 48 height 18
click at [78, 17] on div "contact.innovaimport@gmail.com Settings Build Automations Crew Studio Marketpla…" at bounding box center [45, 165] width 91 height 331
click at [76, 20] on icon at bounding box center [77, 20] width 3 height 3
click at [56, 62] on link "Settings" at bounding box center [71, 64] width 84 height 17
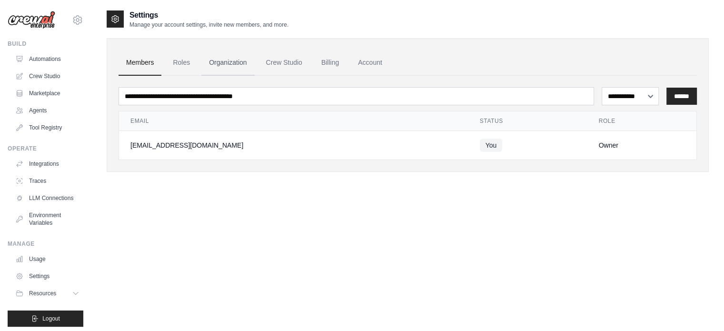
click at [219, 62] on link "Organization" at bounding box center [227, 63] width 53 height 26
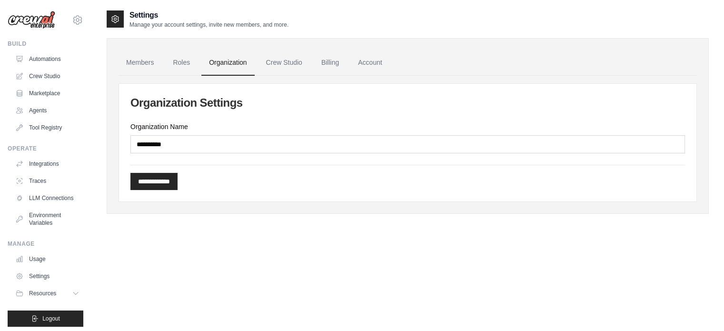
click at [59, 149] on div "Operate" at bounding box center [46, 149] width 76 height 8
click at [45, 165] on link "Integrations" at bounding box center [48, 163] width 72 height 15
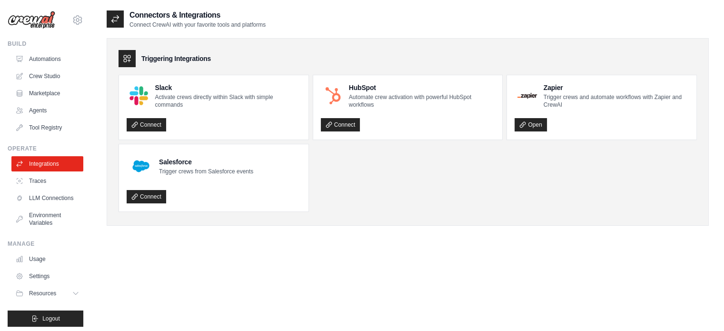
click at [40, 17] on img at bounding box center [32, 20] width 48 height 18
click at [32, 65] on link "Automations" at bounding box center [48, 58] width 72 height 15
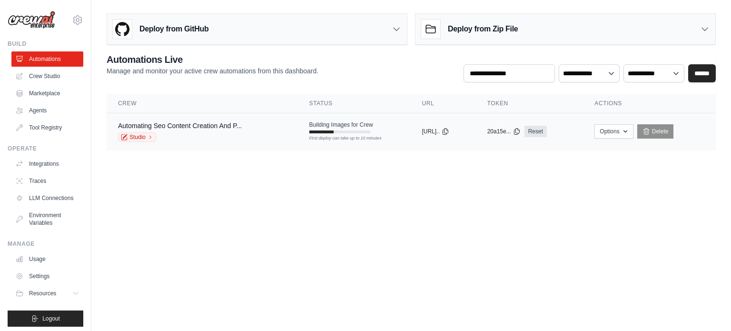
click at [322, 130] on div at bounding box center [321, 131] width 24 height 3
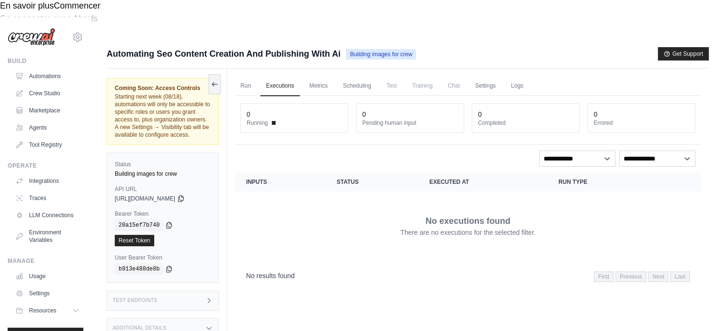
scroll to position [57, 0]
click at [166, 290] on div "Test Endpoints" at bounding box center [163, 300] width 112 height 20
click at [172, 290] on div "Test Endpoints" at bounding box center [163, 300] width 112 height 20
click at [166, 216] on div at bounding box center [166, 216] width 0 height 0
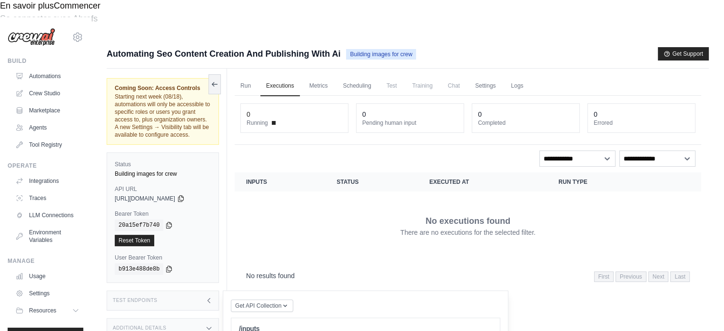
click at [174, 318] on div "Additional Details" at bounding box center [163, 328] width 112 height 20
click at [189, 233] on div "Coming Soon: Access Controls Starting next week (08/18), automations will only …" at bounding box center [167, 233] width 120 height 331
click at [185, 318] on div "Additional Details" at bounding box center [163, 328] width 112 height 20
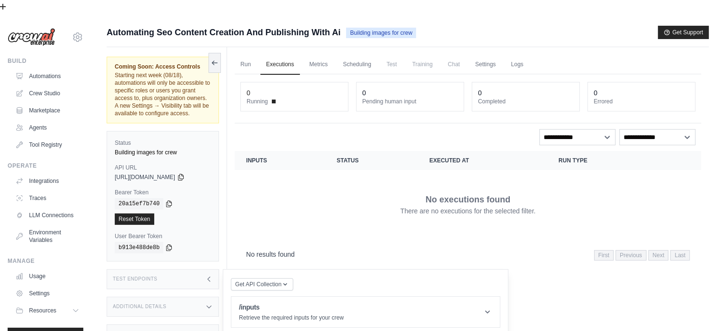
click at [182, 324] on div "Actions" at bounding box center [163, 334] width 112 height 20
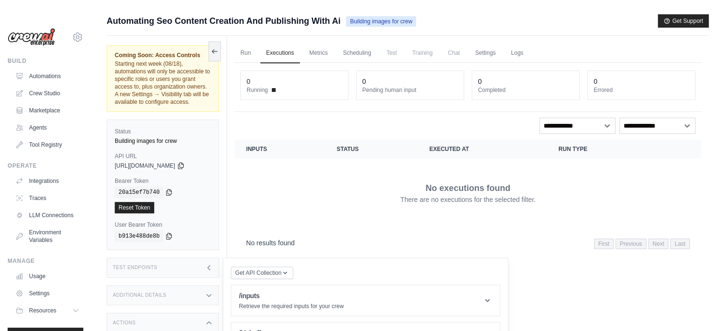
click at [182, 313] on div "Actions" at bounding box center [163, 323] width 112 height 20
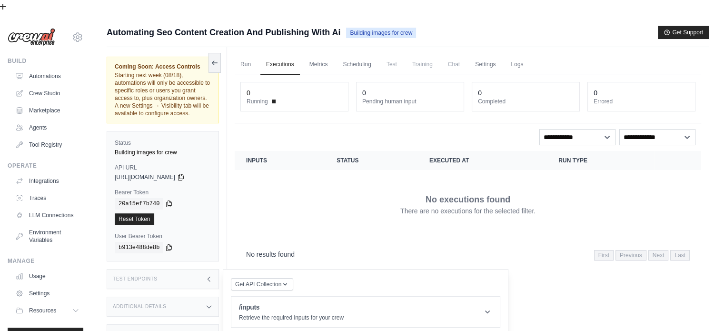
click at [182, 244] on div "Coming Soon: Access Controls Starting next week (08/18), automations will only …" at bounding box center [167, 212] width 120 height 331
click at [177, 324] on div "Actions" at bounding box center [163, 334] width 112 height 20
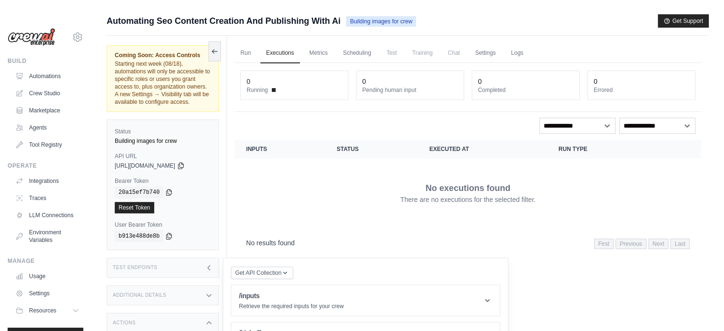
click at [192, 313] on div "Actions" at bounding box center [163, 323] width 112 height 20
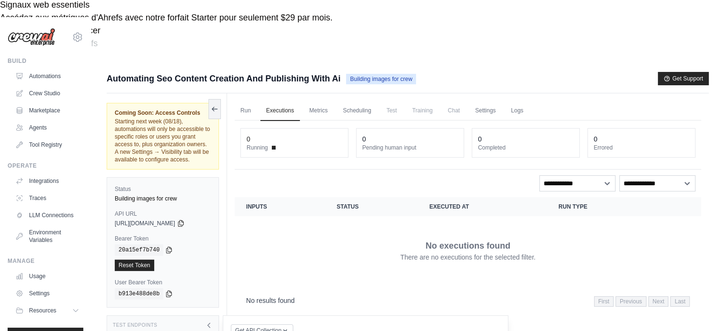
scroll to position [0, 0]
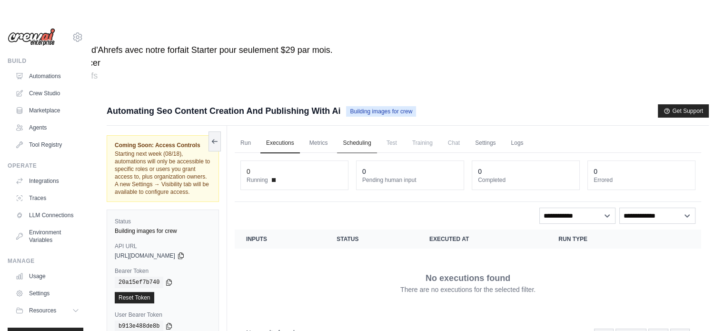
click at [351, 133] on link "Scheduling" at bounding box center [356, 143] width 39 height 20
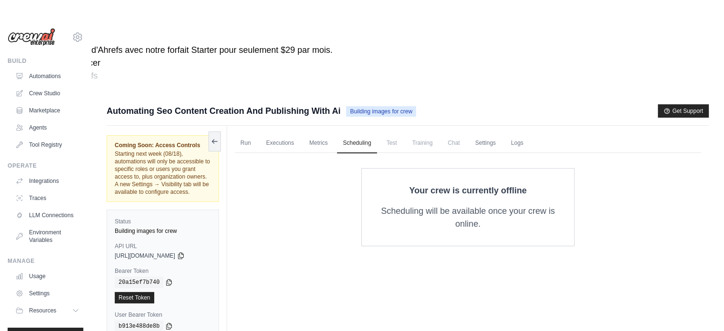
click at [381, 133] on span "Test" at bounding box center [392, 142] width 22 height 19
click at [323, 133] on link "Metrics" at bounding box center [318, 143] width 30 height 20
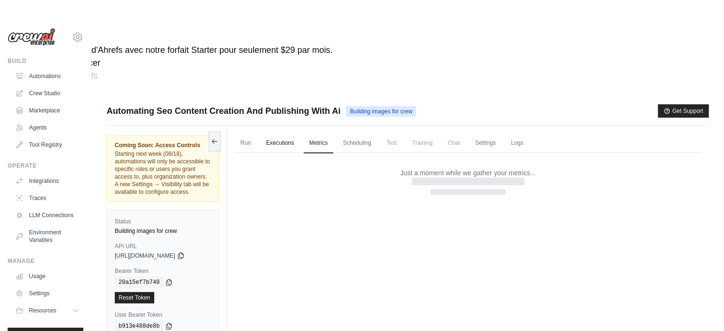
click at [293, 133] on link "Executions" at bounding box center [279, 143] width 39 height 20
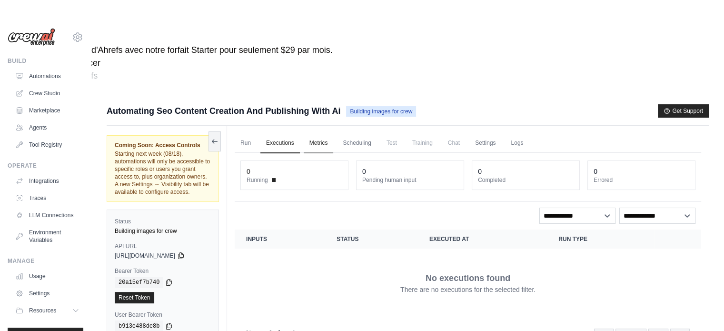
click at [323, 133] on link "Metrics" at bounding box center [318, 143] width 30 height 20
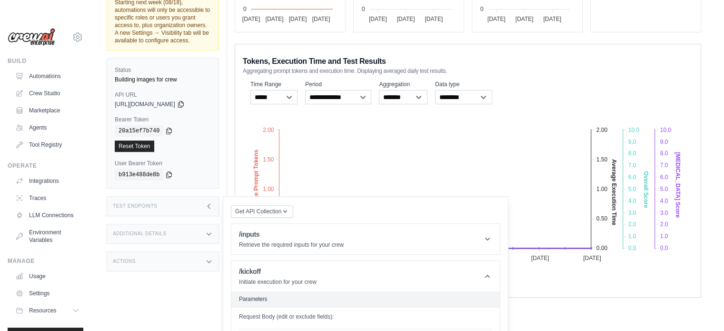
scroll to position [274, 0]
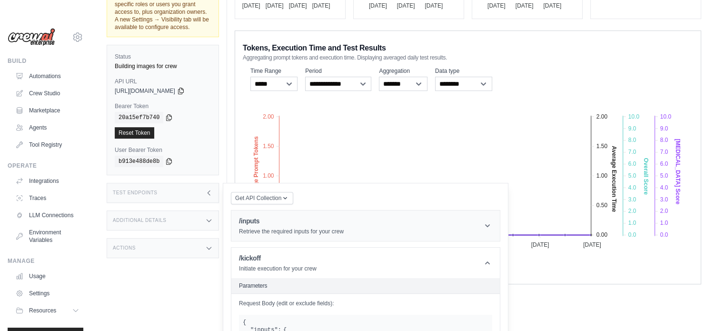
click at [485, 210] on header "/inputs Retrieve the required inputs for your crew" at bounding box center [365, 225] width 268 height 30
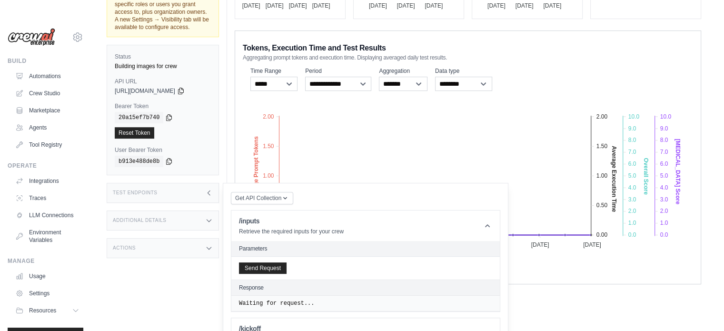
click at [182, 183] on div "Test Endpoints" at bounding box center [163, 193] width 112 height 20
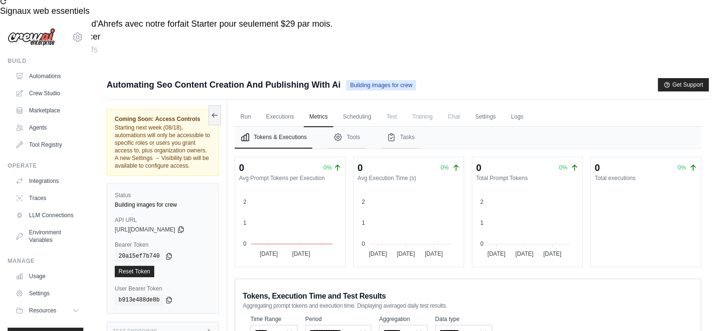
scroll to position [20, 0]
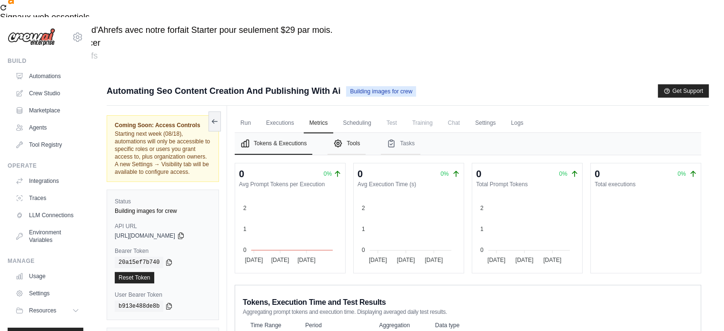
click at [354, 133] on button "Tools" at bounding box center [346, 144] width 38 height 22
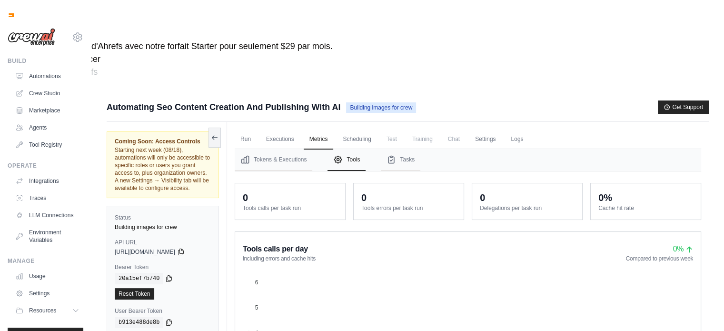
scroll to position [0, 0]
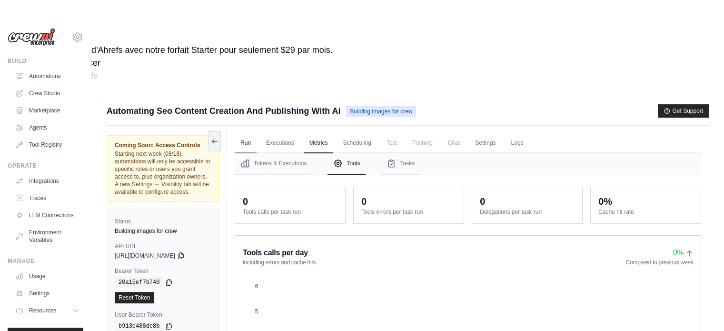
click at [240, 133] on link "Run" at bounding box center [246, 143] width 22 height 20
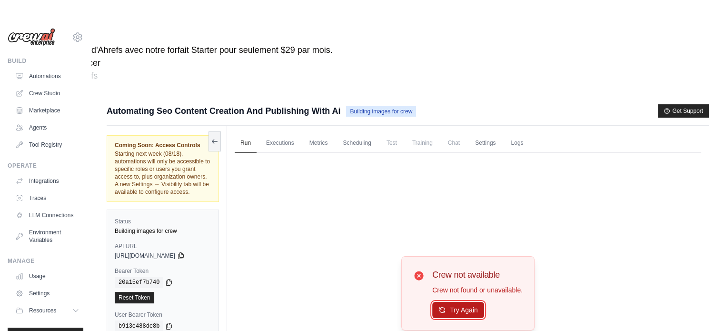
click at [463, 302] on button "Try Again" at bounding box center [458, 310] width 52 height 16
drag, startPoint x: 166, startPoint y: 182, endPoint x: 179, endPoint y: 171, distance: 17.3
click at [179, 209] on div "Status Building images for crew API URL copied [URL][DOMAIN_NAME] Bearer Token …" at bounding box center [163, 274] width 112 height 130
click at [172, 252] on span "[URL][DOMAIN_NAME]" at bounding box center [145, 256] width 60 height 8
click at [160, 252] on span "[URL][DOMAIN_NAME]" at bounding box center [145, 256] width 60 height 8
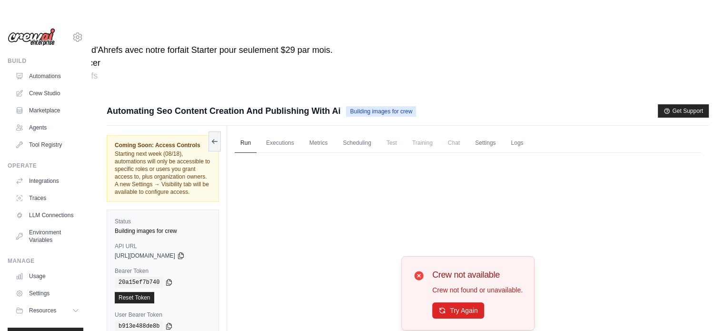
click at [160, 252] on span "[URL][DOMAIN_NAME]" at bounding box center [145, 256] width 60 height 8
drag, startPoint x: 160, startPoint y: 175, endPoint x: 150, endPoint y: 181, distance: 11.7
click at [150, 252] on span "[URL][DOMAIN_NAME]" at bounding box center [145, 256] width 60 height 8
click at [378, 106] on span "Building images for crew" at bounding box center [381, 111] width 70 height 10
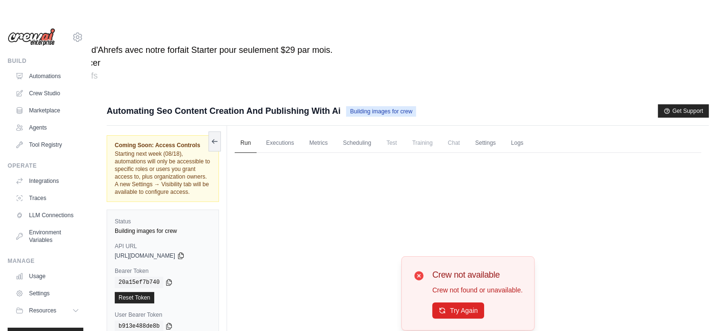
click at [378, 106] on span "Building images for crew" at bounding box center [381, 111] width 70 height 10
click at [360, 106] on span "Building images for crew" at bounding box center [381, 111] width 70 height 10
click at [349, 133] on link "Scheduling" at bounding box center [356, 143] width 39 height 20
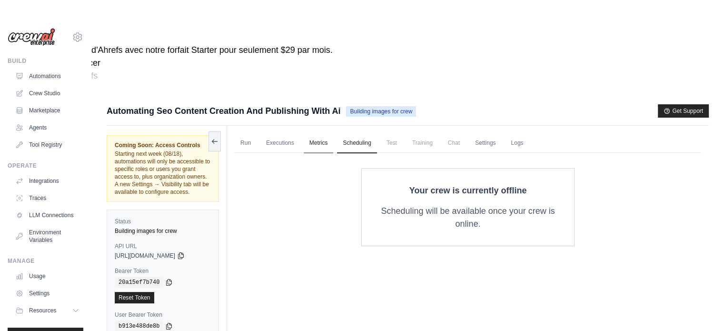
click at [321, 133] on link "Metrics" at bounding box center [318, 143] width 30 height 20
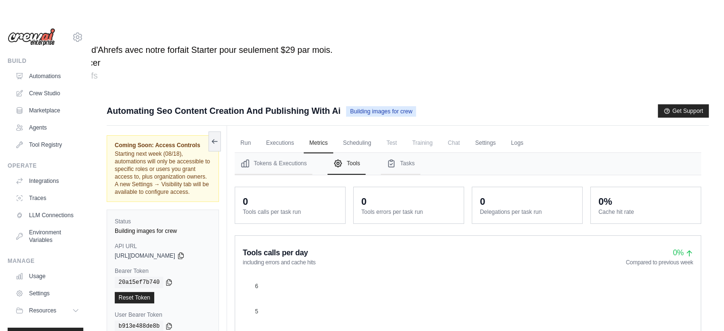
click at [436, 133] on span "Training" at bounding box center [422, 142] width 32 height 19
click at [485, 133] on link "Settings" at bounding box center [485, 143] width 32 height 20
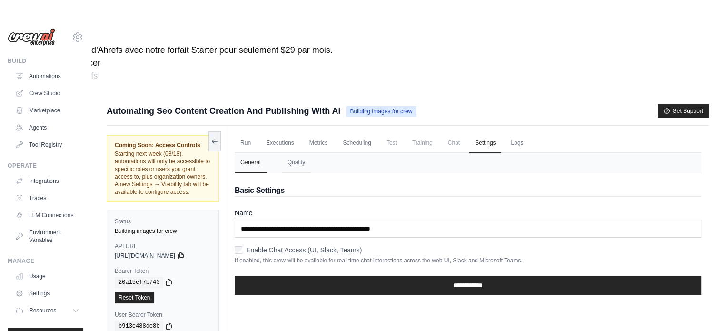
click at [348, 208] on form "**********" at bounding box center [468, 255] width 466 height 94
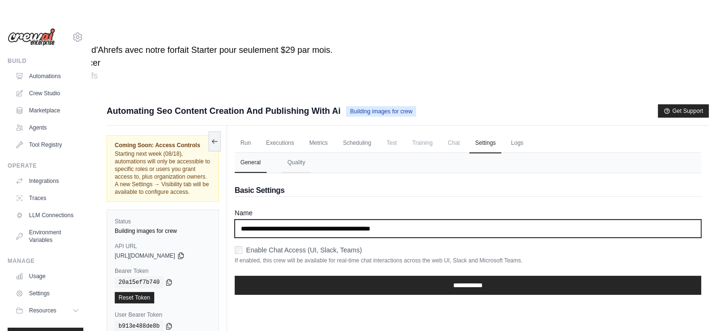
click at [335, 219] on input "**********" at bounding box center [468, 228] width 466 height 18
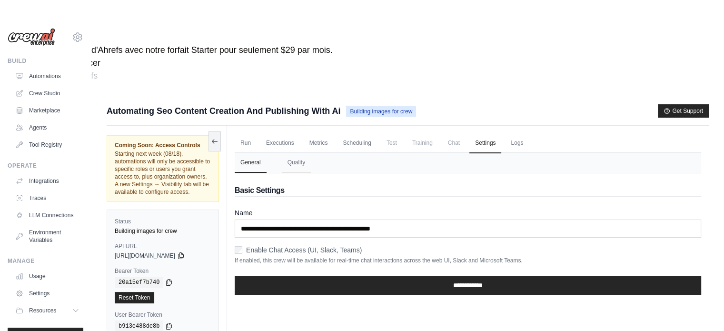
click at [353, 208] on label "Name" at bounding box center [468, 213] width 466 height 10
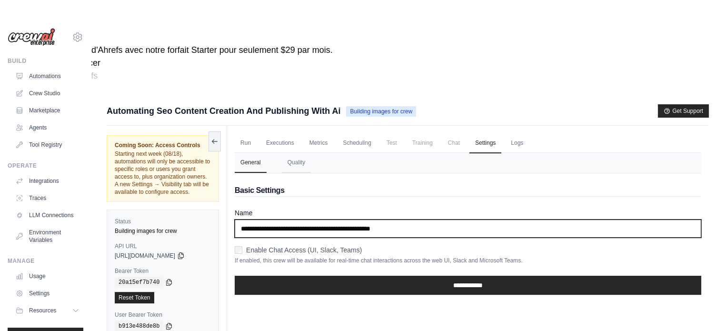
click at [353, 219] on input "**********" at bounding box center [468, 228] width 466 height 18
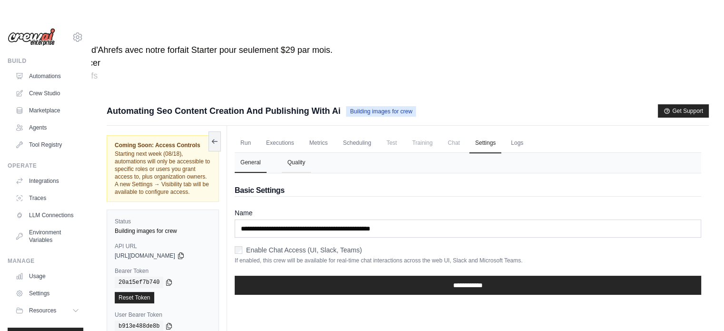
click at [295, 153] on button "Quality" at bounding box center [296, 163] width 29 height 20
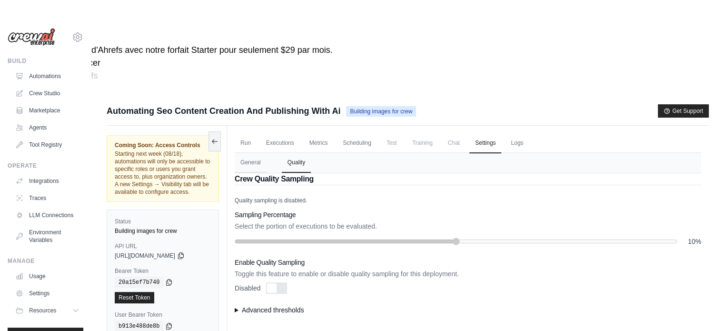
click at [276, 283] on div at bounding box center [272, 288] width 10 height 10
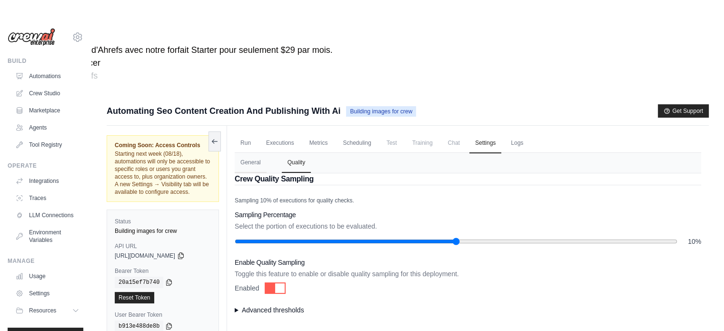
click at [276, 283] on div at bounding box center [280, 288] width 10 height 10
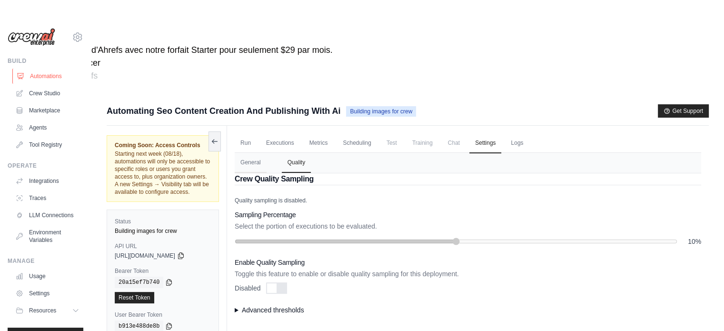
click at [36, 81] on link "Automations" at bounding box center [48, 75] width 72 height 15
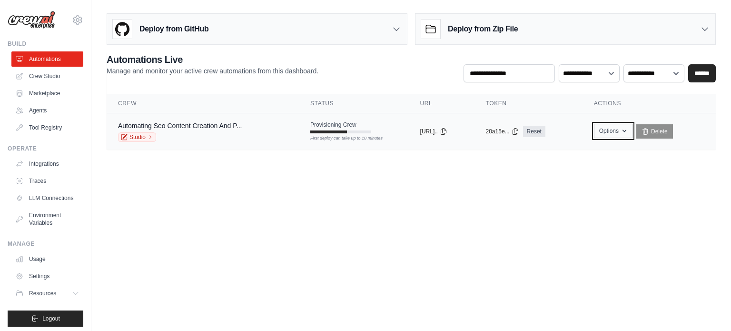
click at [631, 135] on button "Options" at bounding box center [613, 131] width 39 height 14
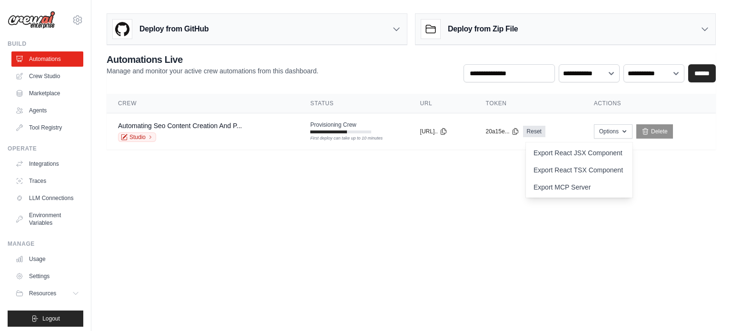
click at [554, 98] on th "Token" at bounding box center [528, 104] width 108 height 20
click at [60, 156] on div "Operate Integrations Traces LLM Connections Environment Variables" at bounding box center [46, 188] width 76 height 86
click at [48, 164] on link "Integrations" at bounding box center [48, 163] width 72 height 15
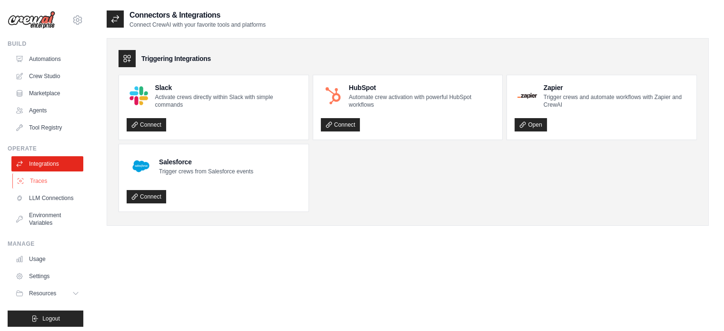
click at [38, 184] on link "Traces" at bounding box center [48, 180] width 72 height 15
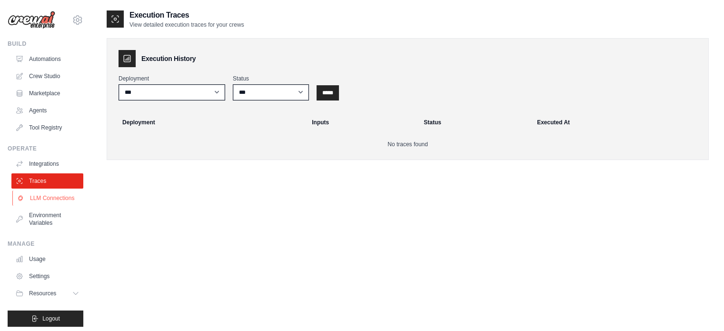
click at [42, 191] on link "LLM Connections" at bounding box center [48, 197] width 72 height 15
